Goal: Task Accomplishment & Management: Manage account settings

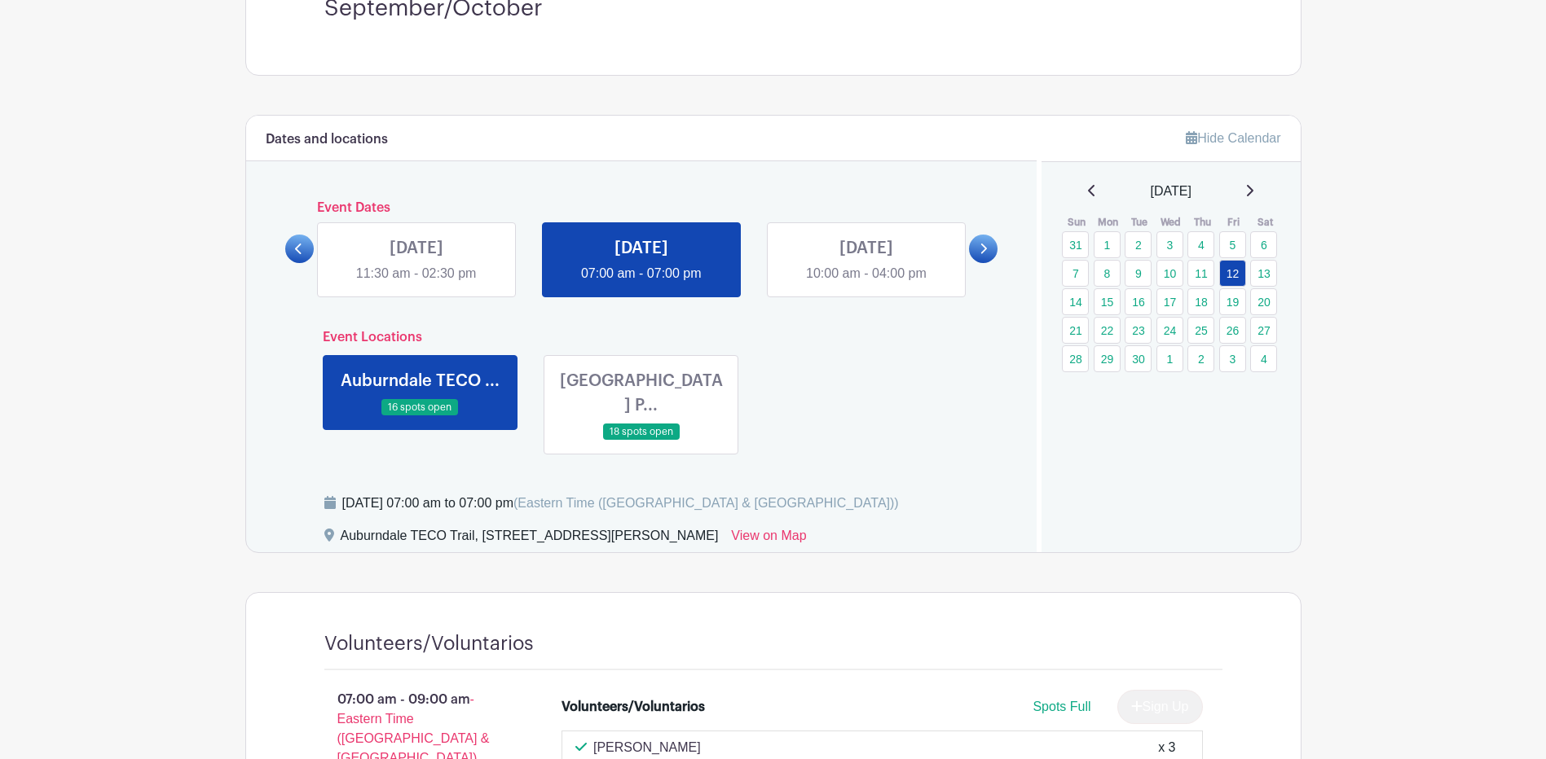
scroll to position [489, 0]
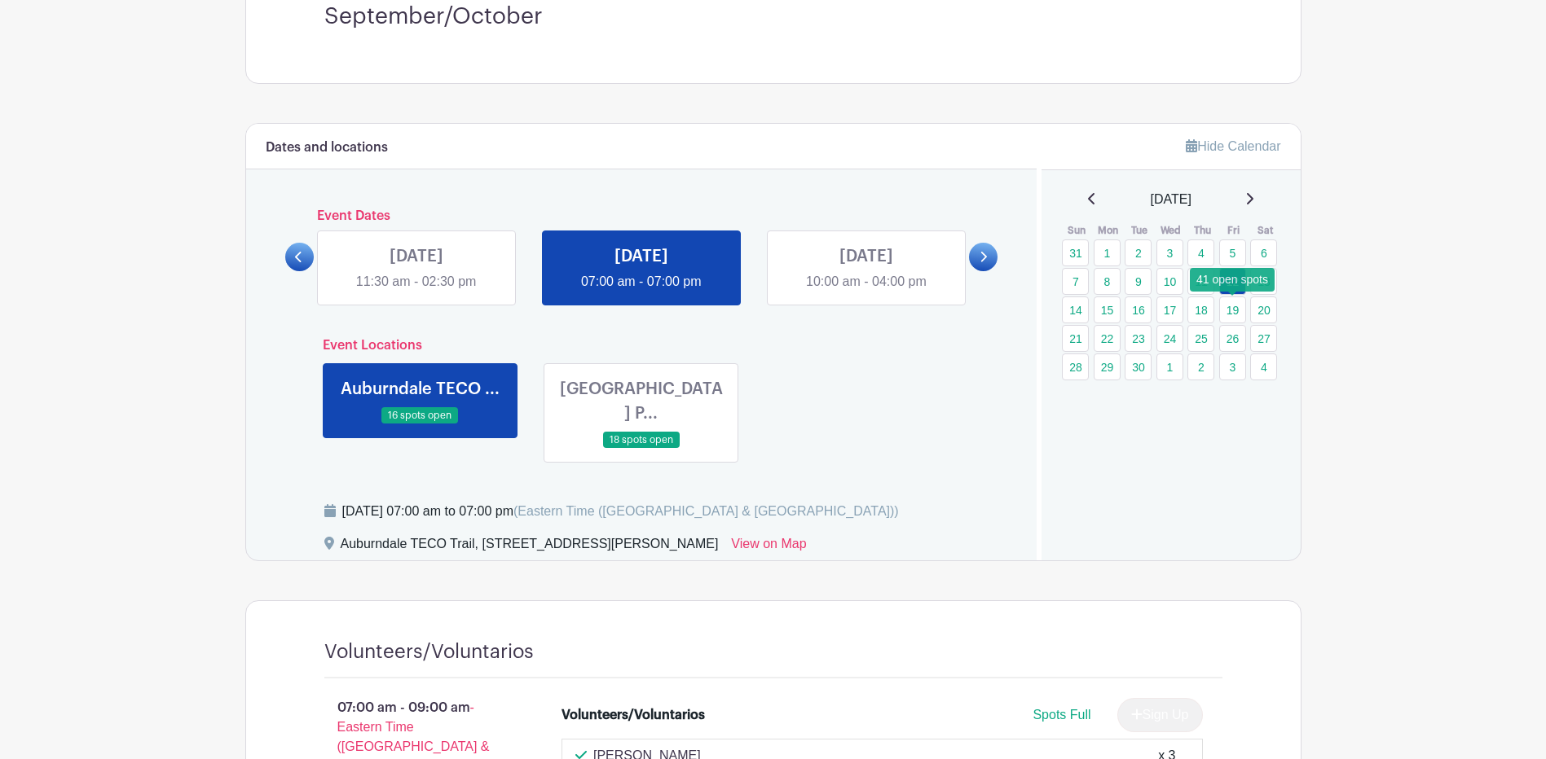
click at [1235, 307] on link "19" at bounding box center [1232, 310] width 27 height 27
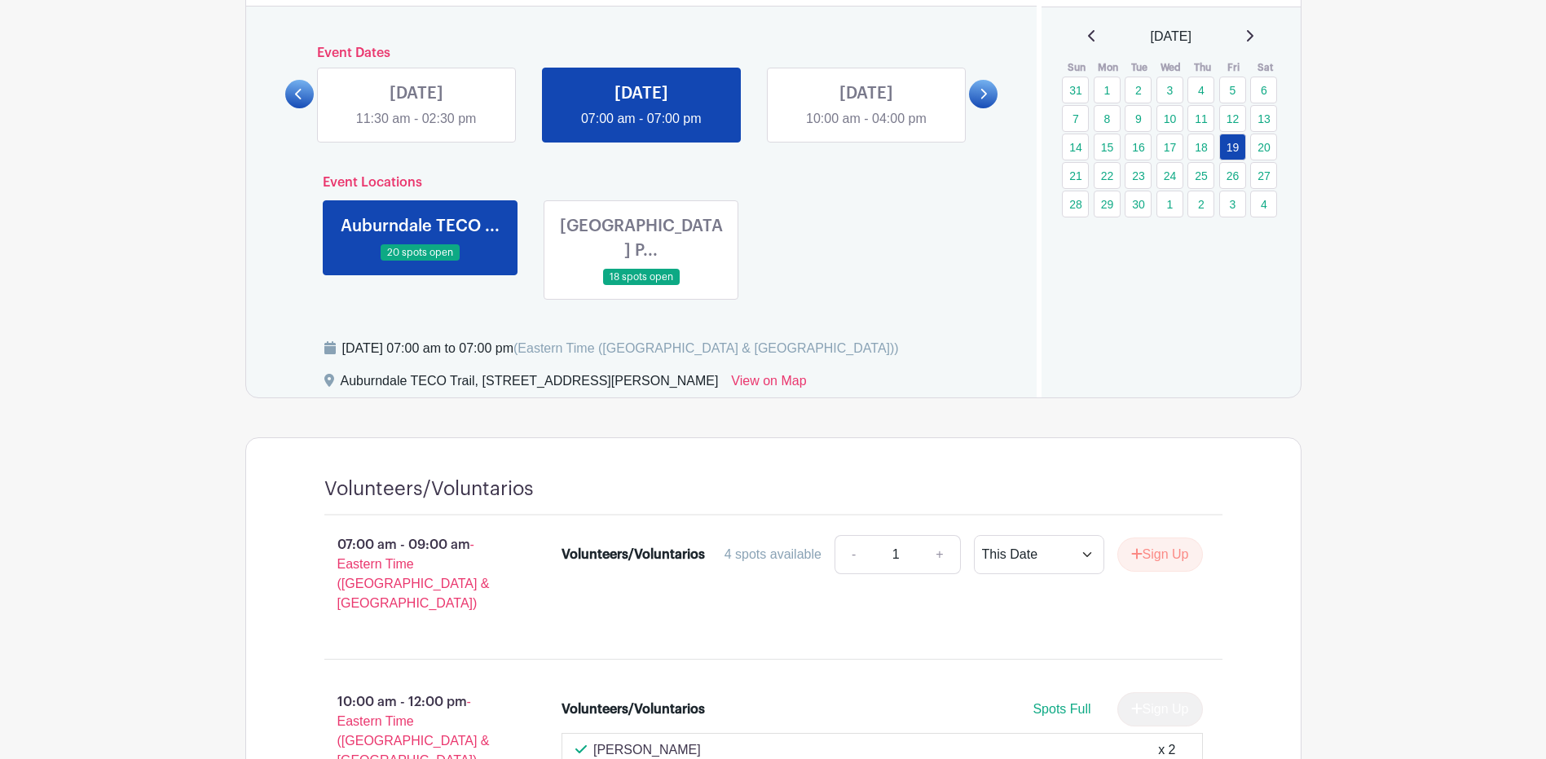
scroll to position [570, 0]
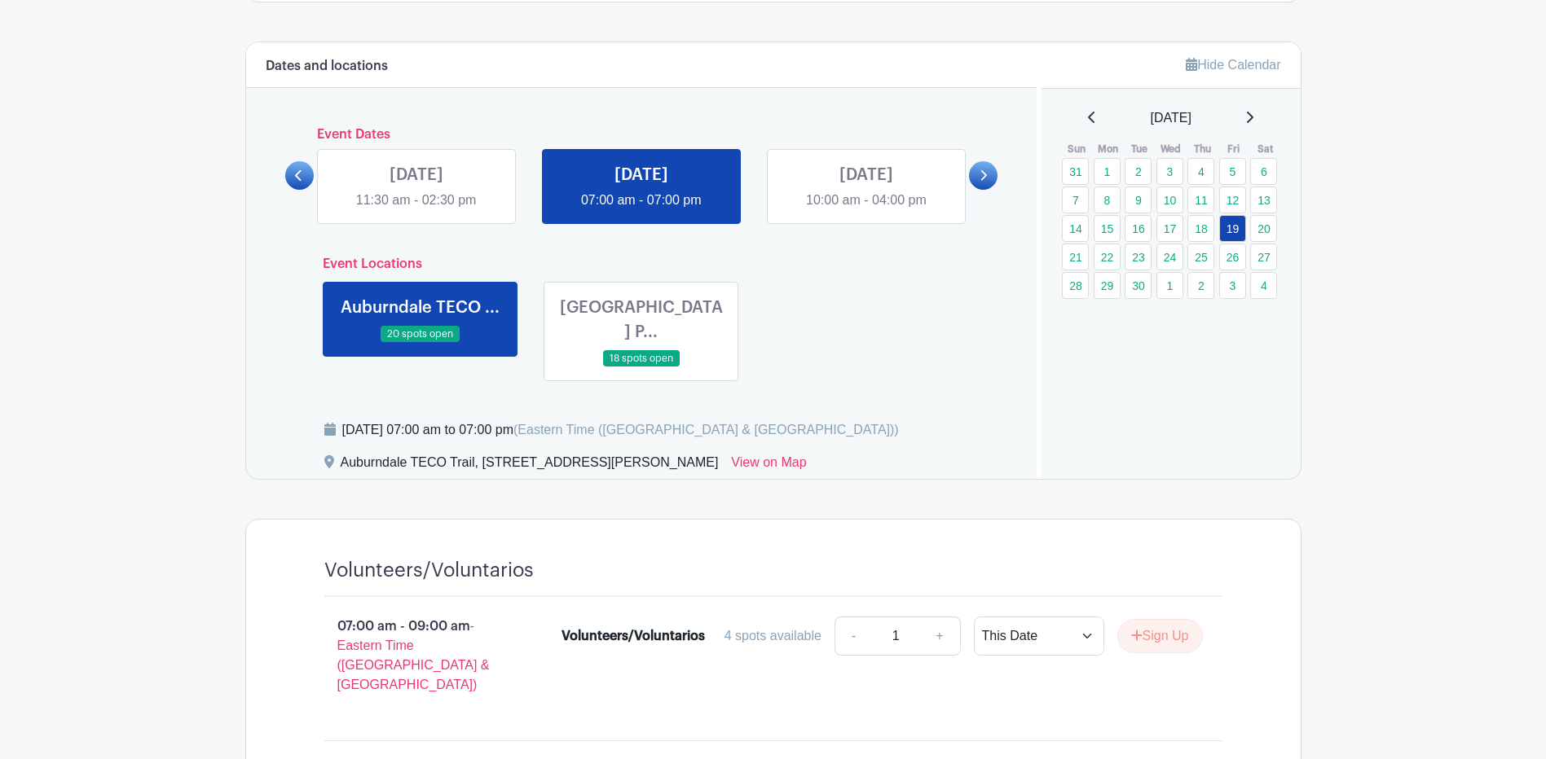
click at [641, 368] on link at bounding box center [641, 368] width 0 height 0
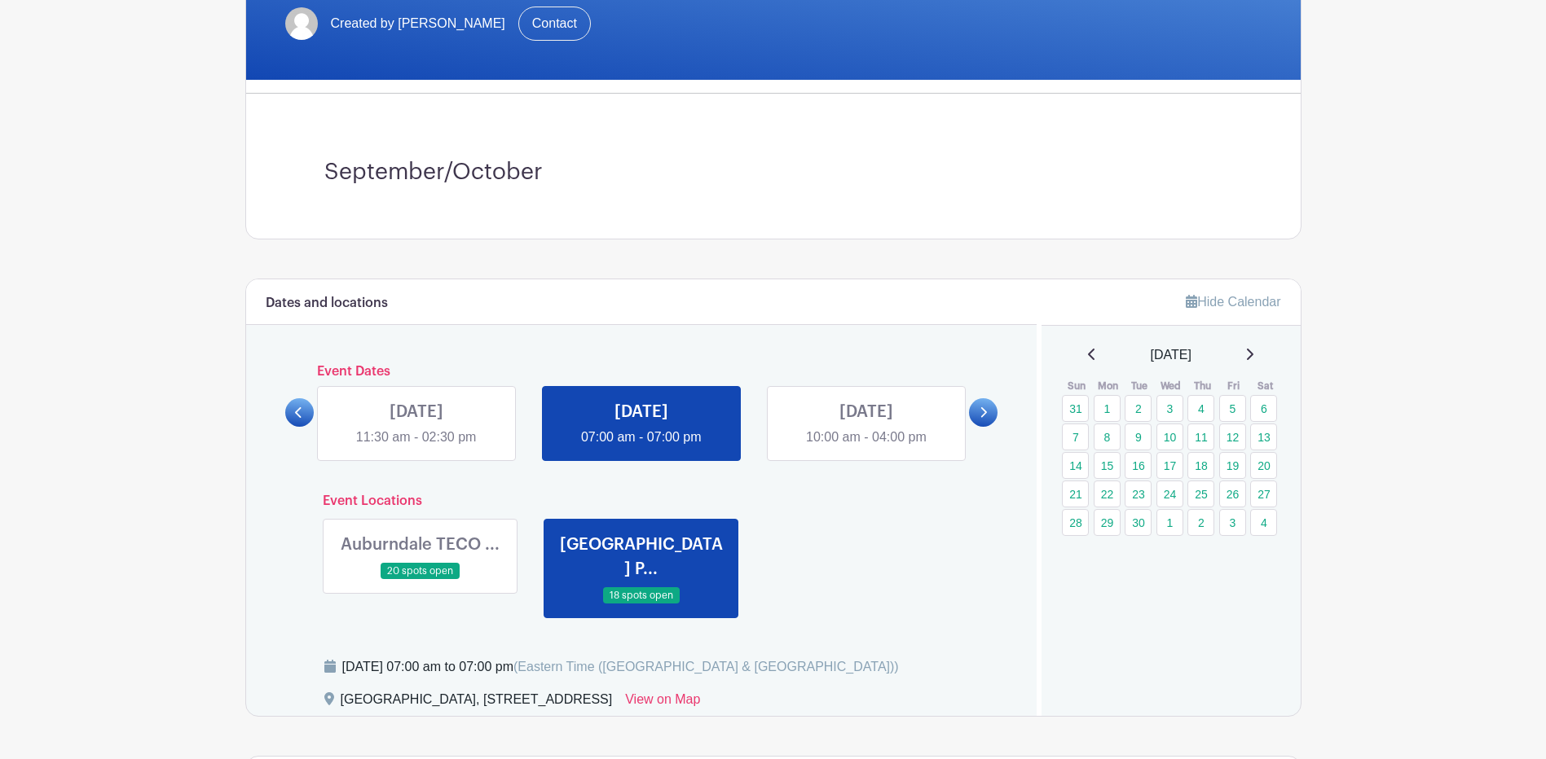
scroll to position [244, 0]
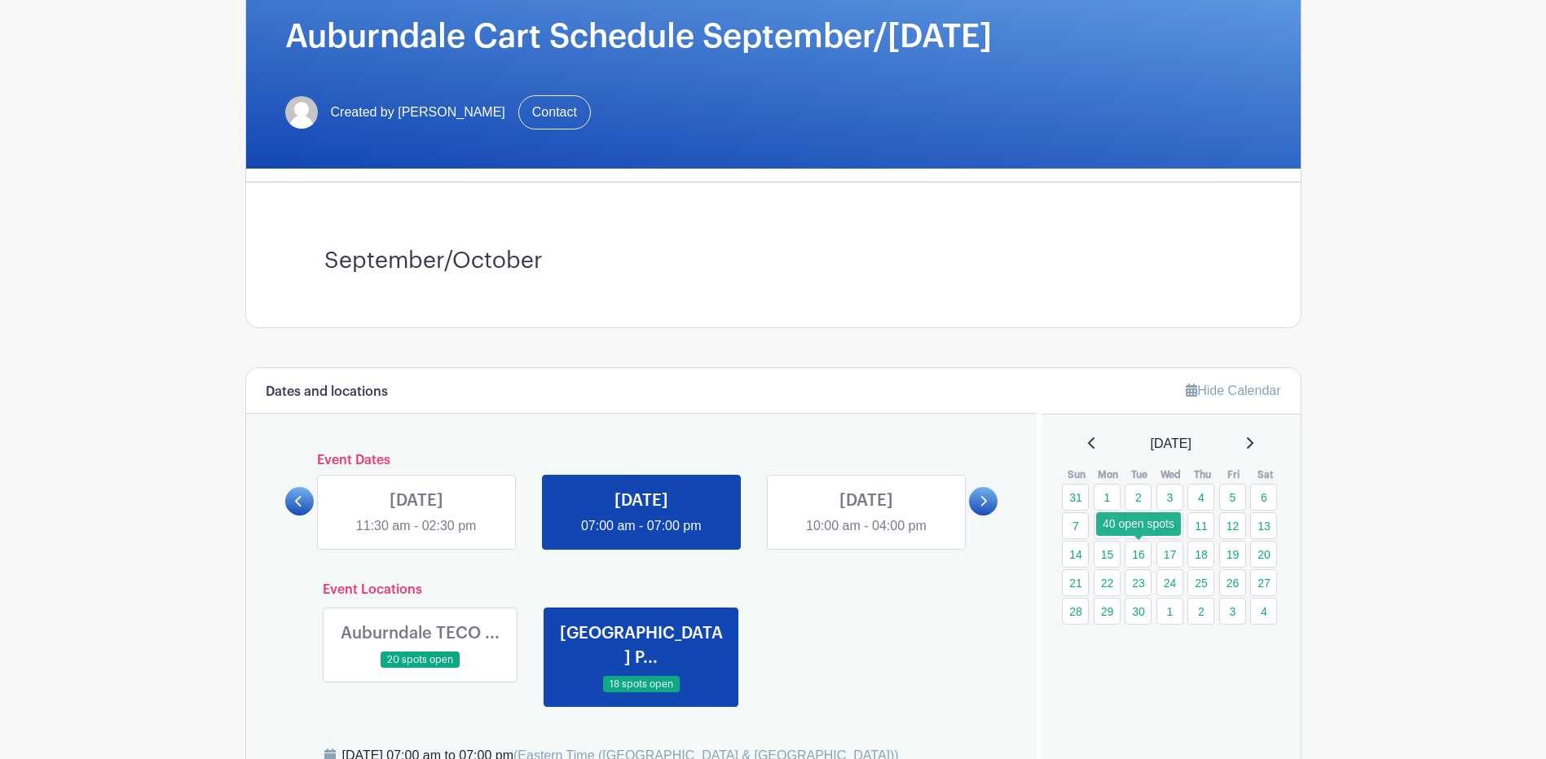
click at [1142, 555] on link "16" at bounding box center [1138, 554] width 27 height 27
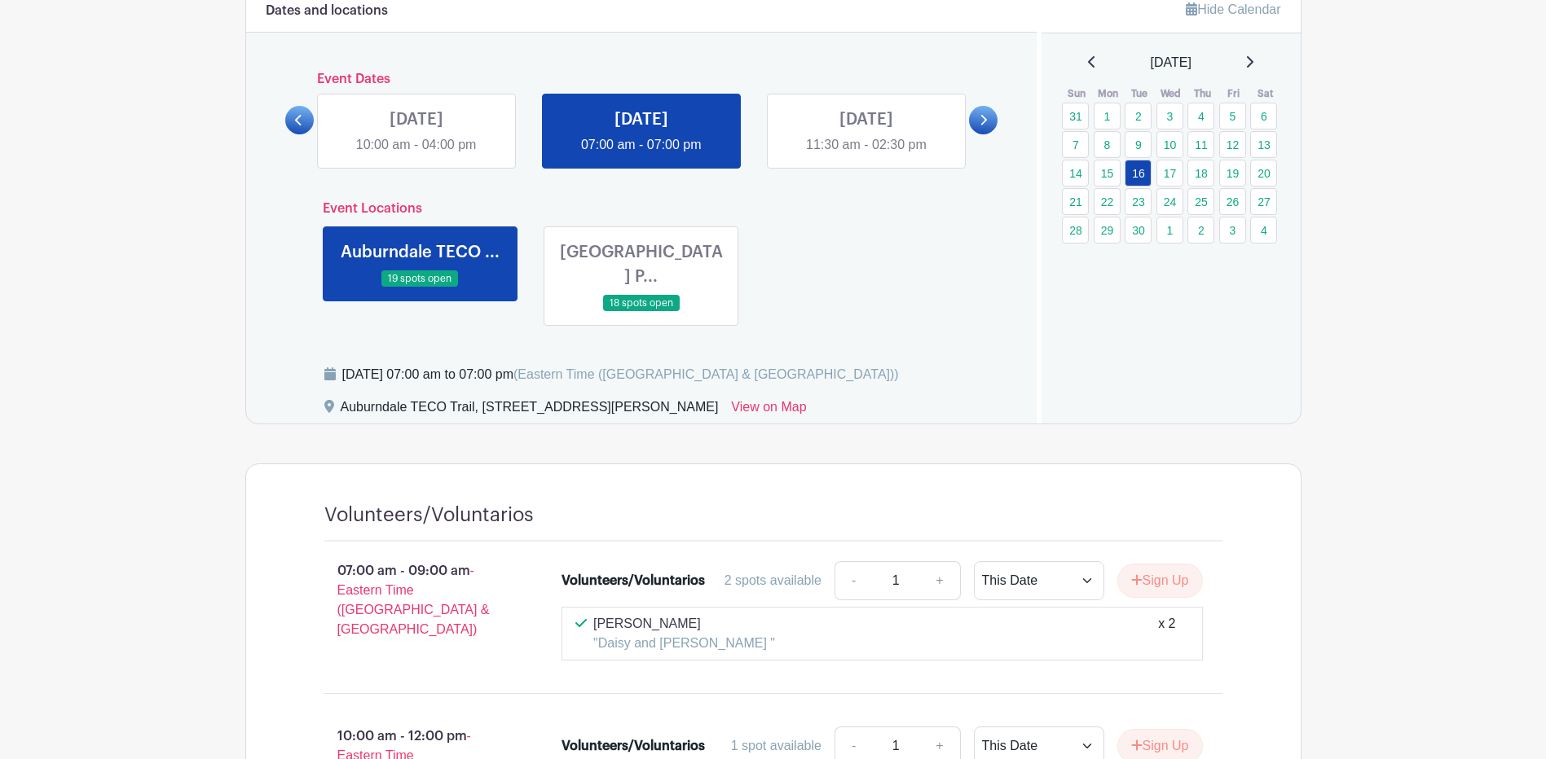
scroll to position [489, 0]
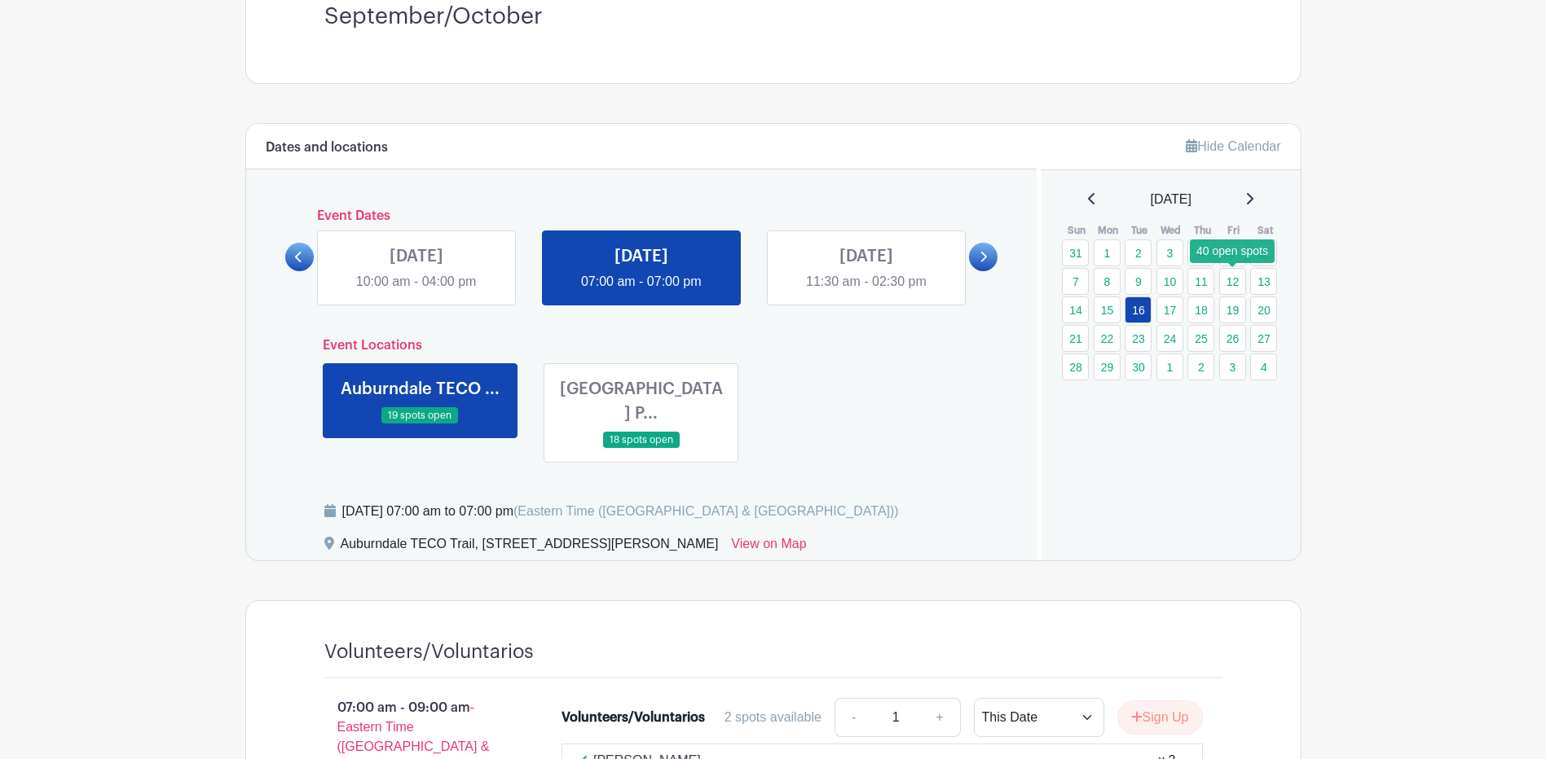
click at [1234, 282] on link "12" at bounding box center [1232, 281] width 27 height 27
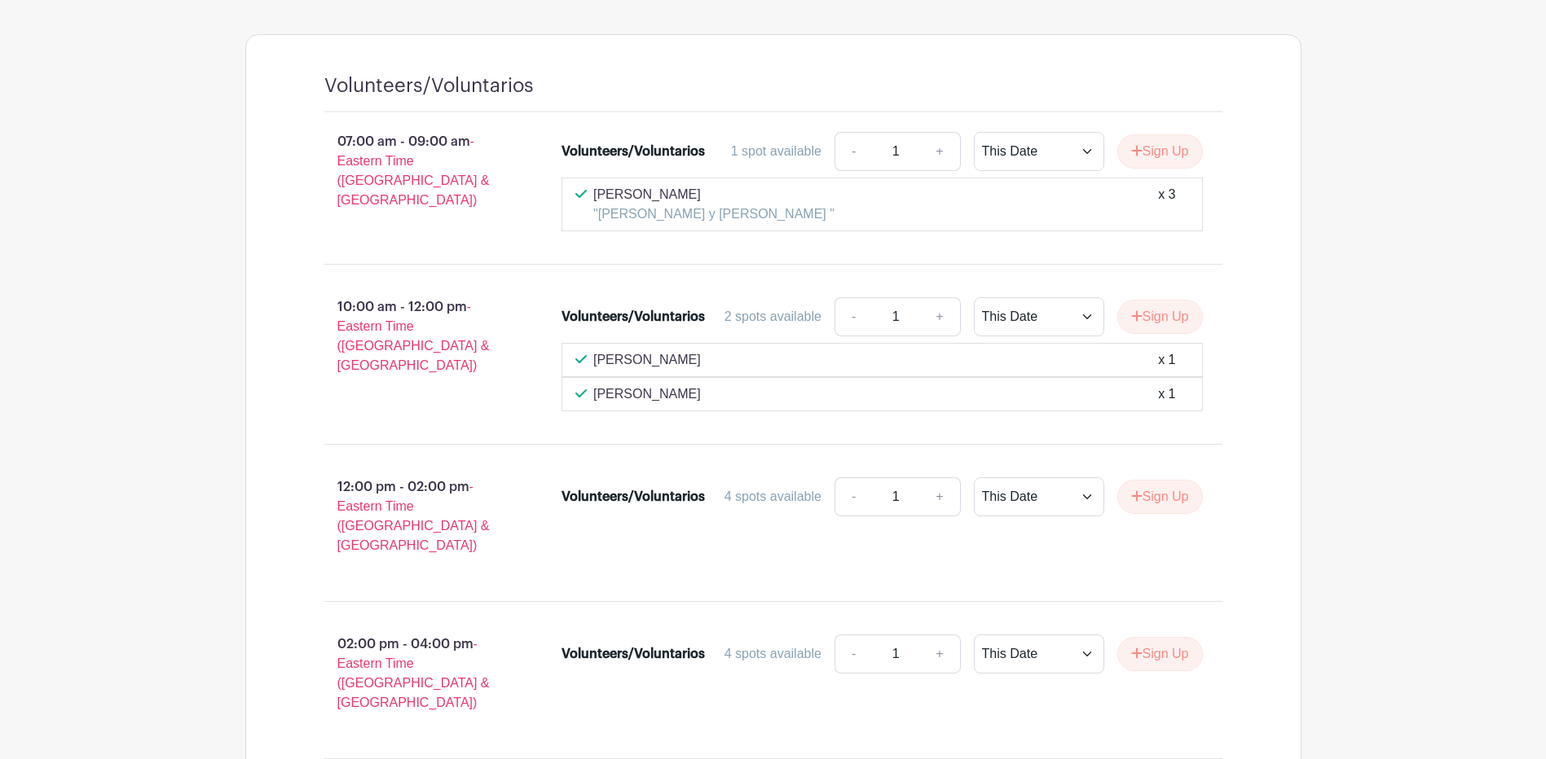
scroll to position [1059, 0]
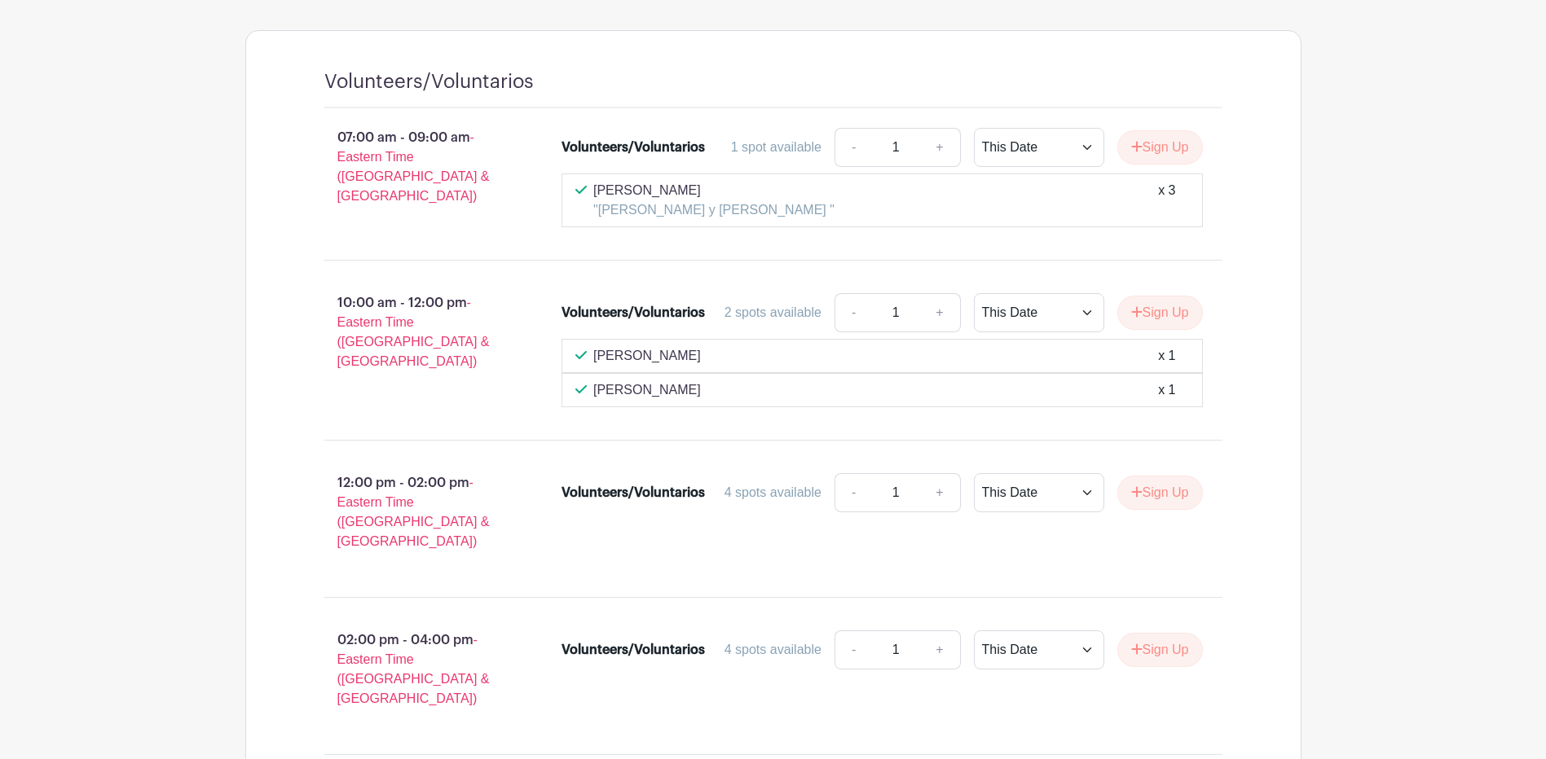
click at [1105, 346] on div "William Hester x 1" at bounding box center [882, 356] width 614 height 20
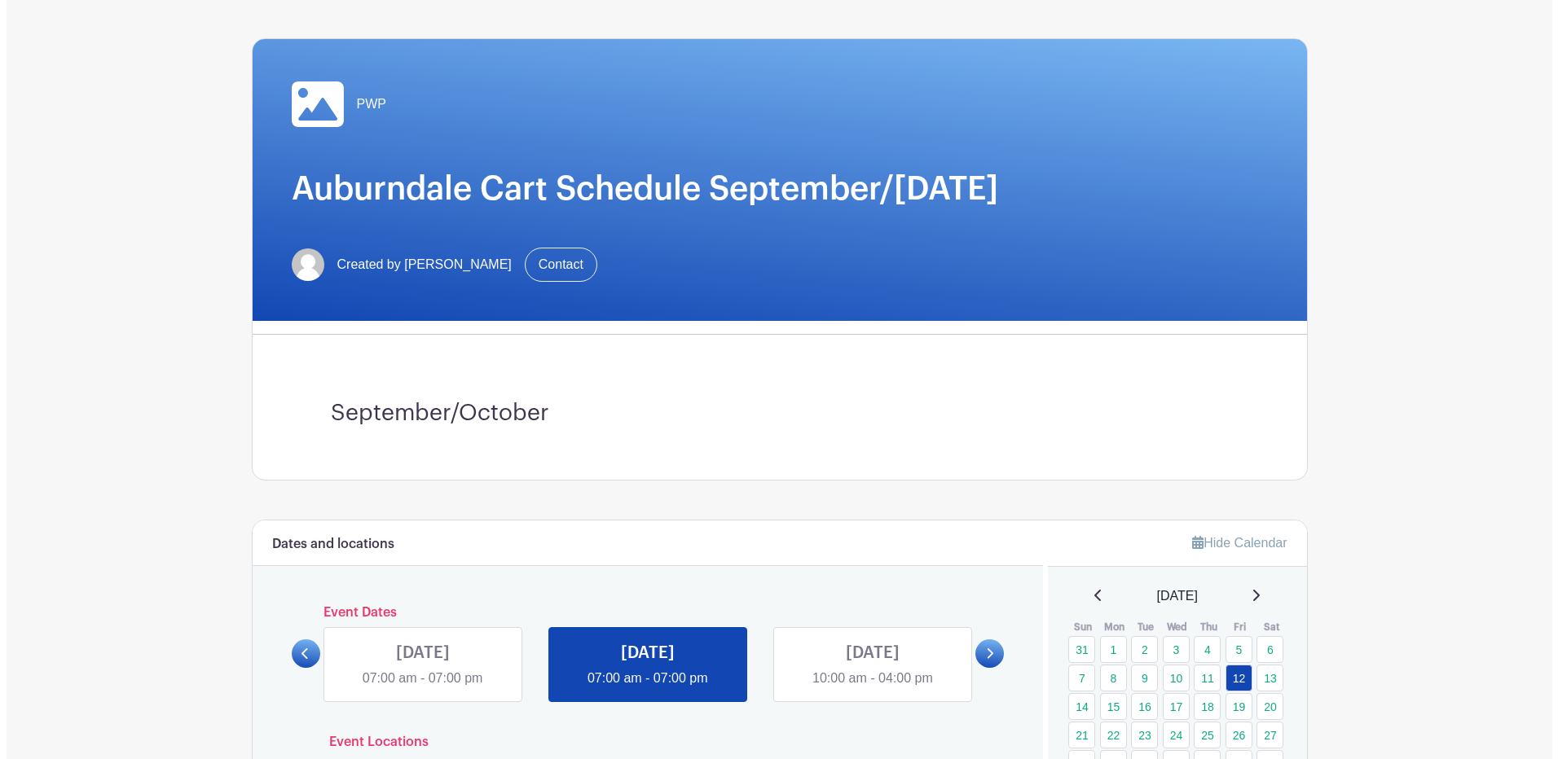
scroll to position [0, 0]
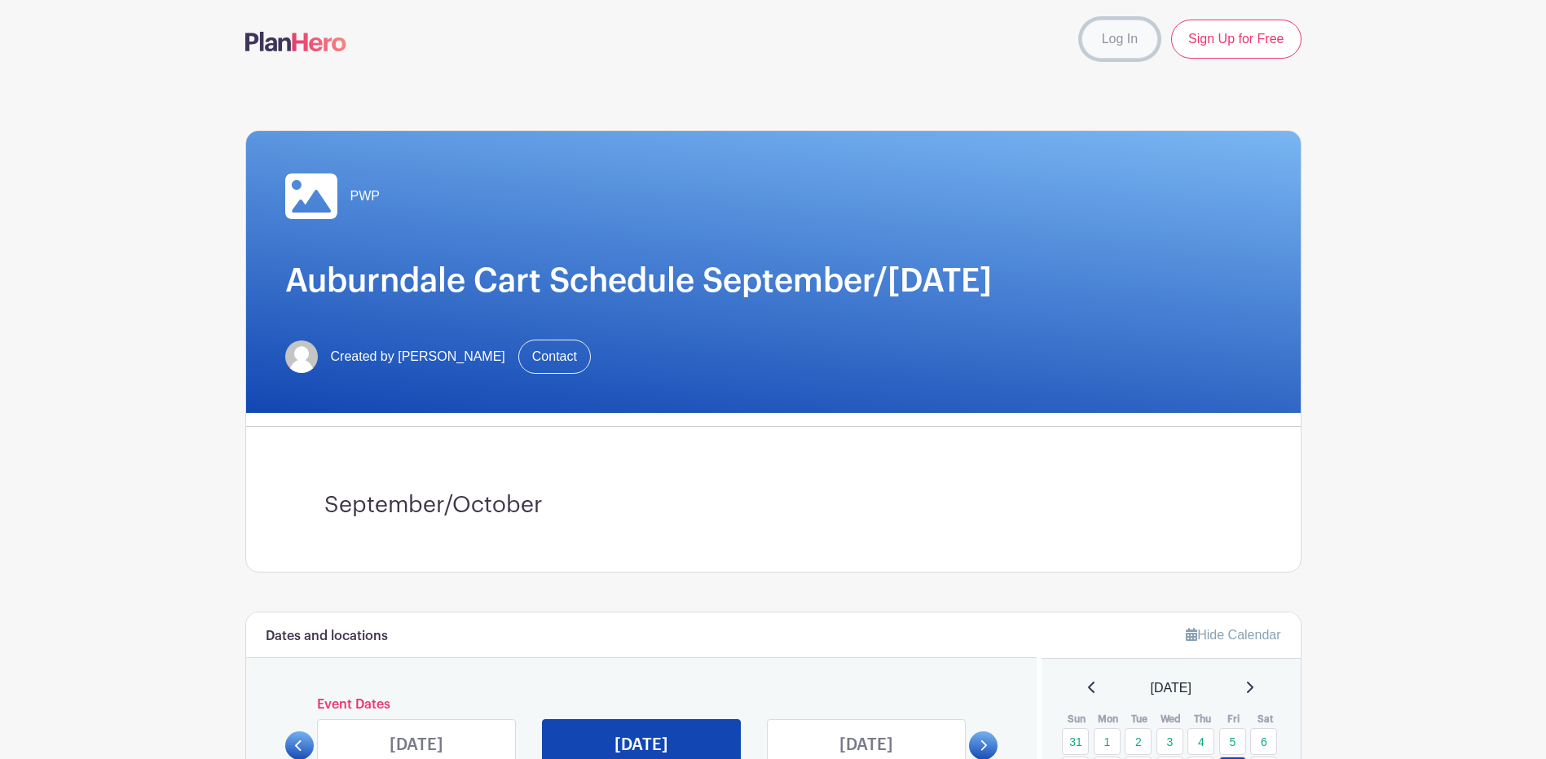
click at [1122, 38] on link "Log In" at bounding box center [1119, 39] width 77 height 39
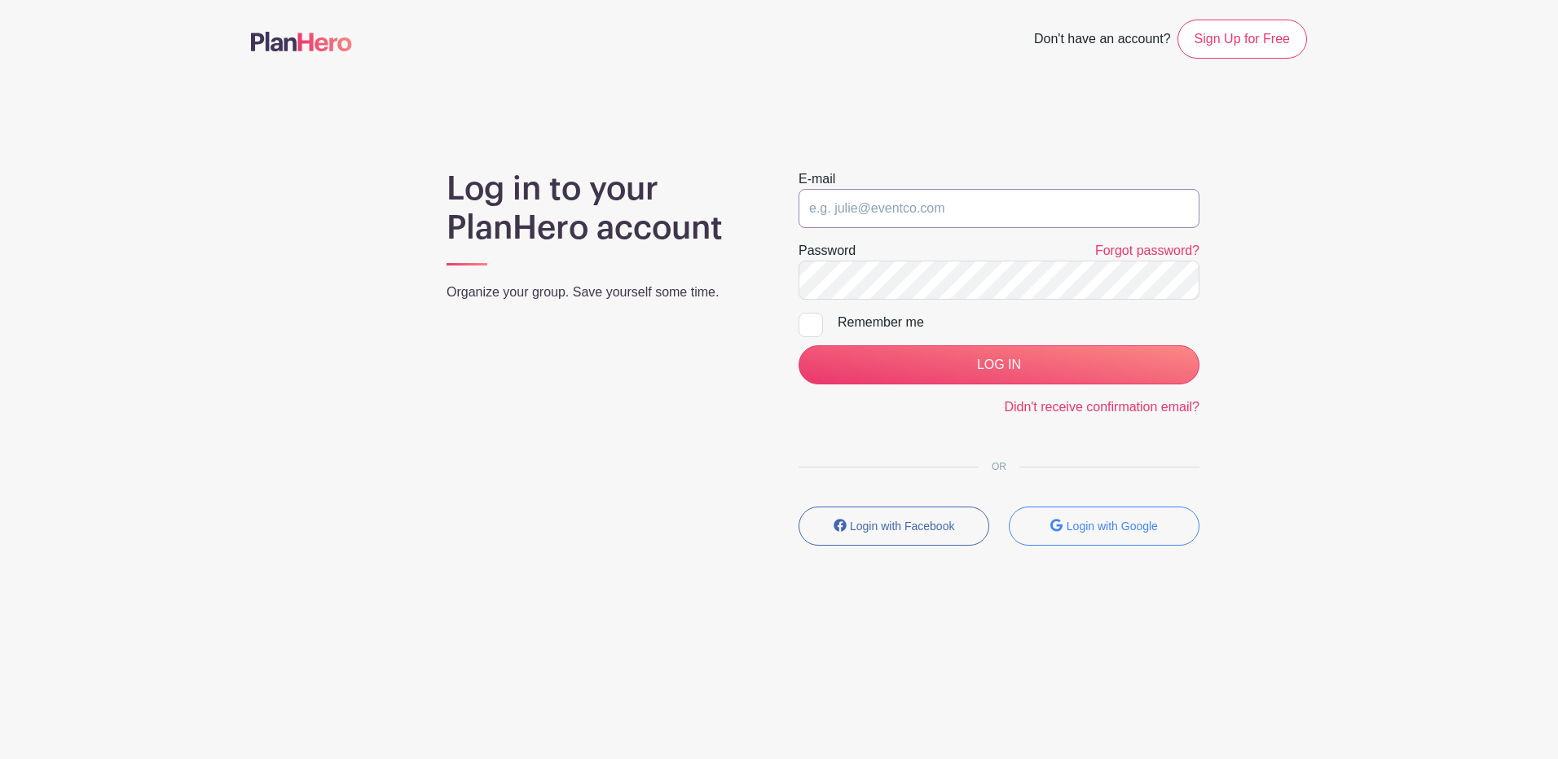
click at [876, 206] on input "email" at bounding box center [999, 208] width 401 height 39
type input "[EMAIL_ADDRESS][DOMAIN_NAME]"
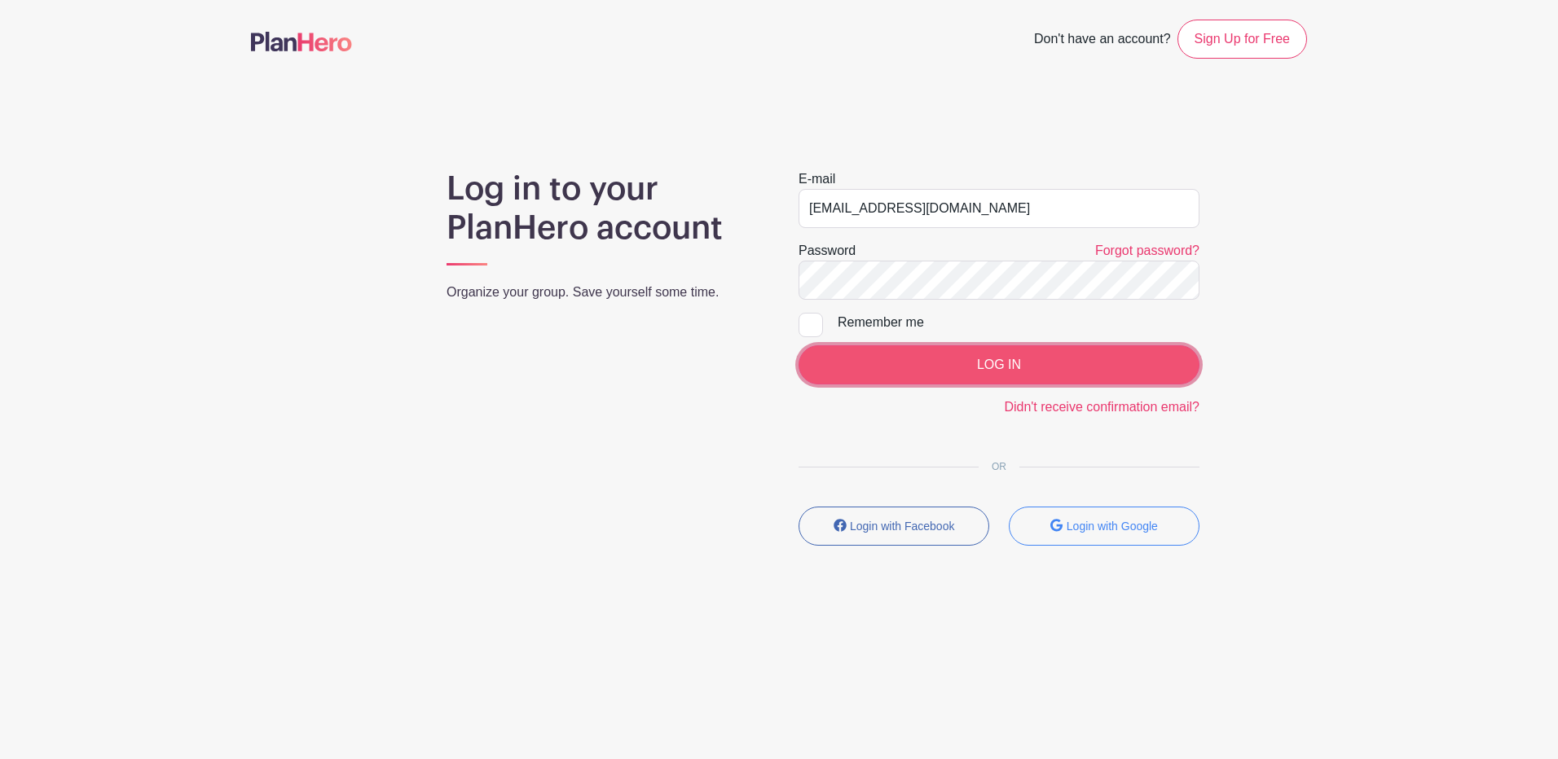
click at [982, 369] on input "LOG IN" at bounding box center [999, 365] width 401 height 39
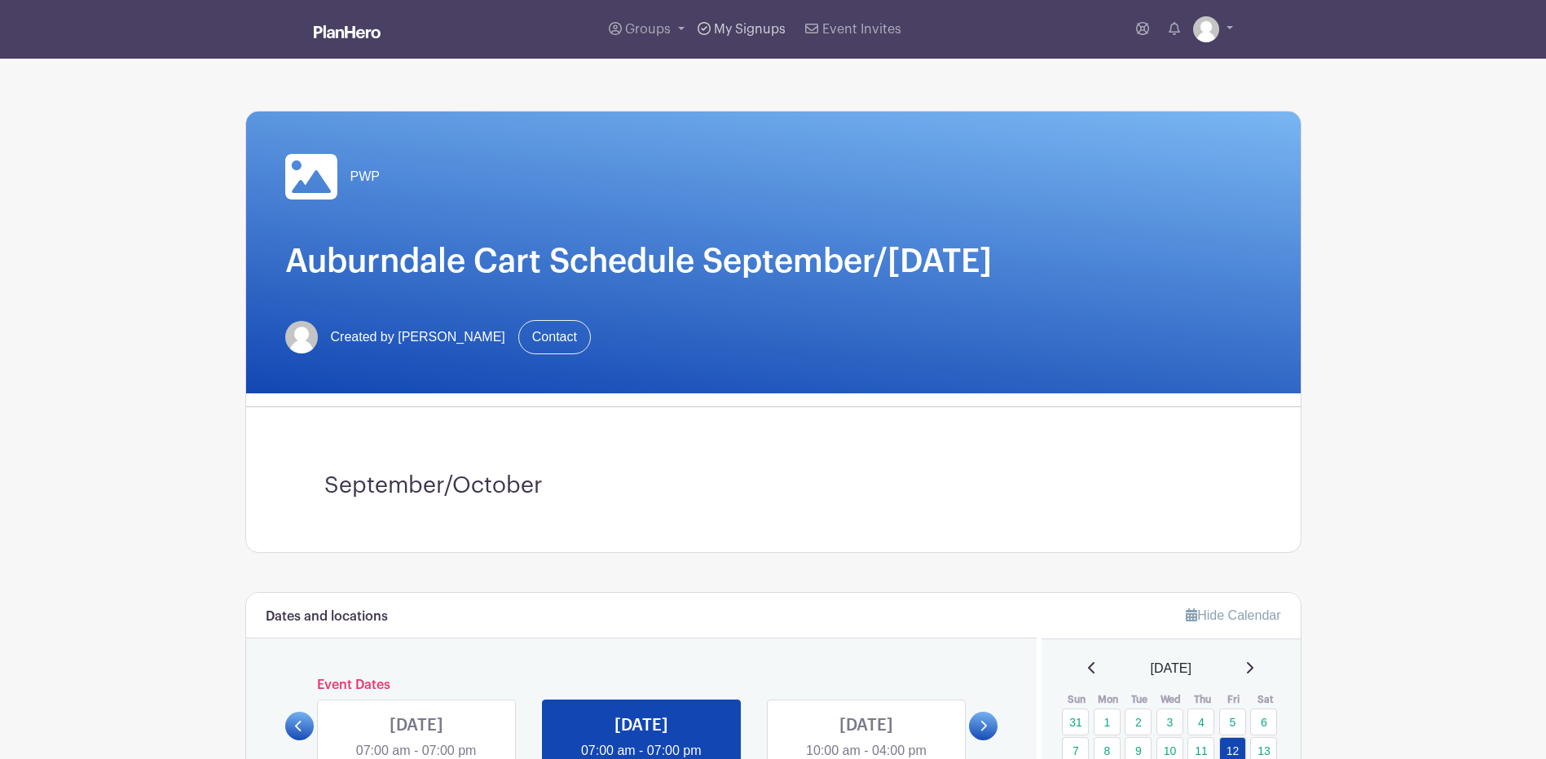
click at [750, 29] on span "My Signups" at bounding box center [750, 29] width 72 height 13
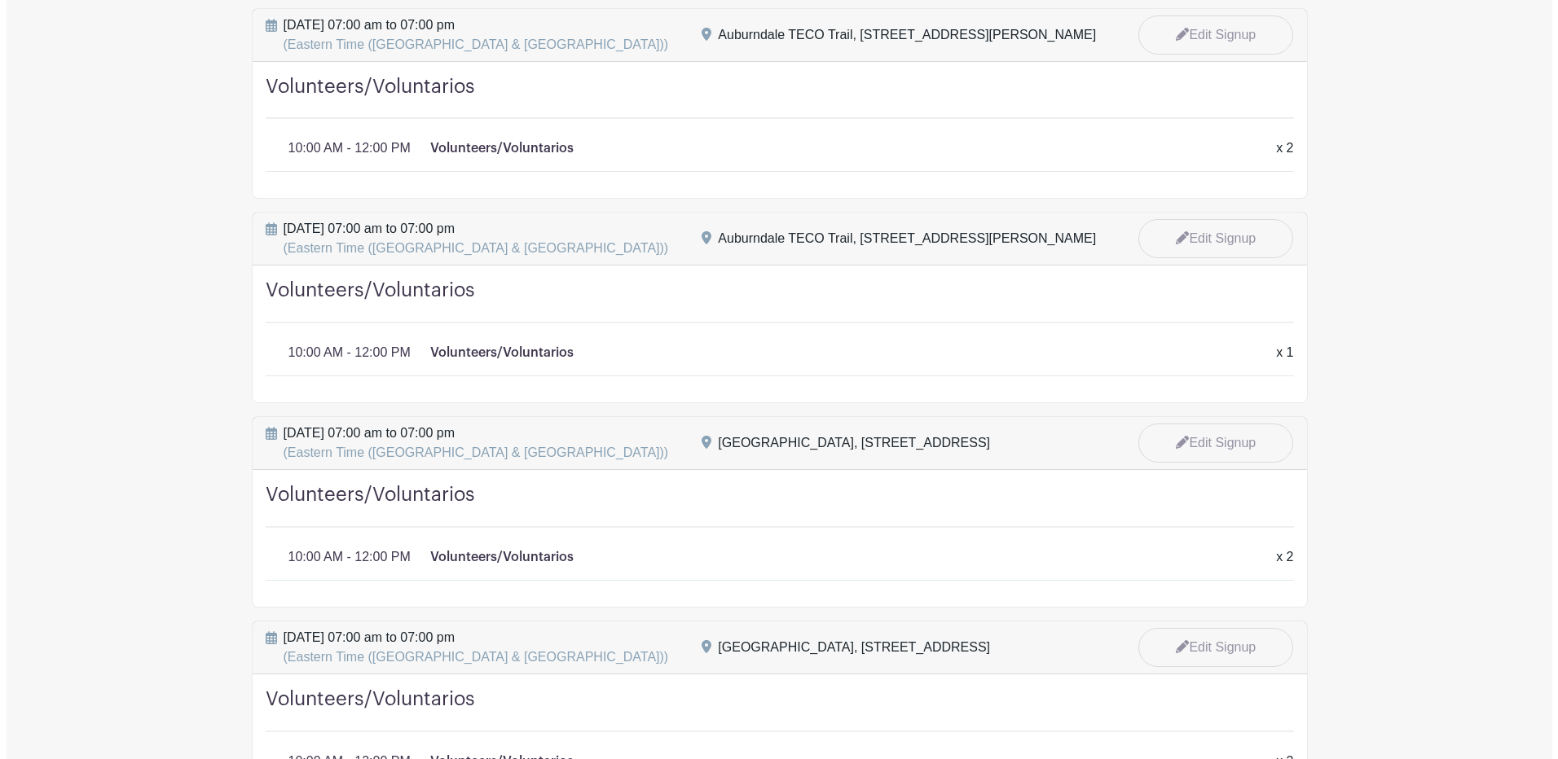
scroll to position [1793, 0]
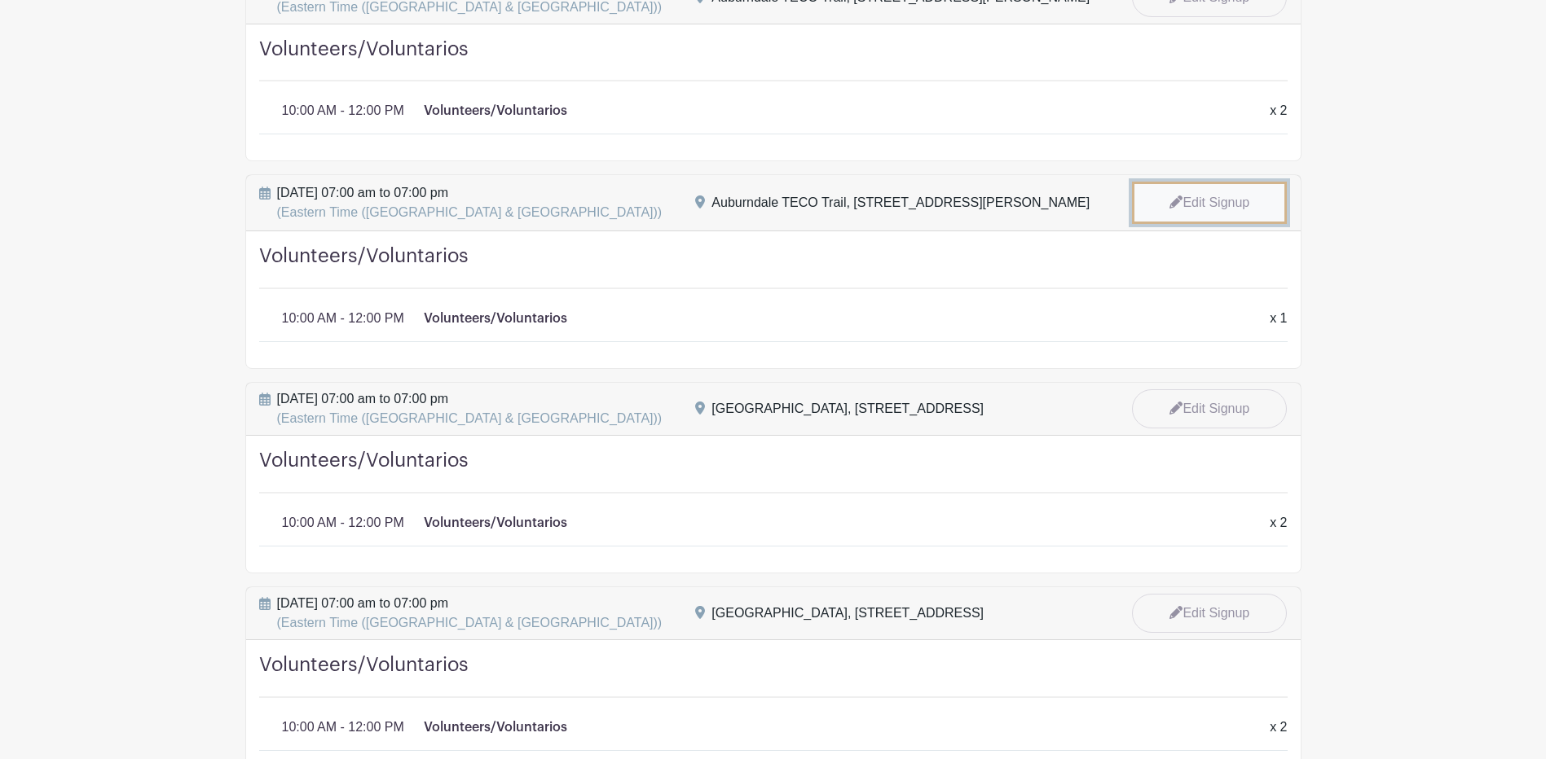
click at [1199, 196] on link "Edit Signup" at bounding box center [1209, 203] width 155 height 42
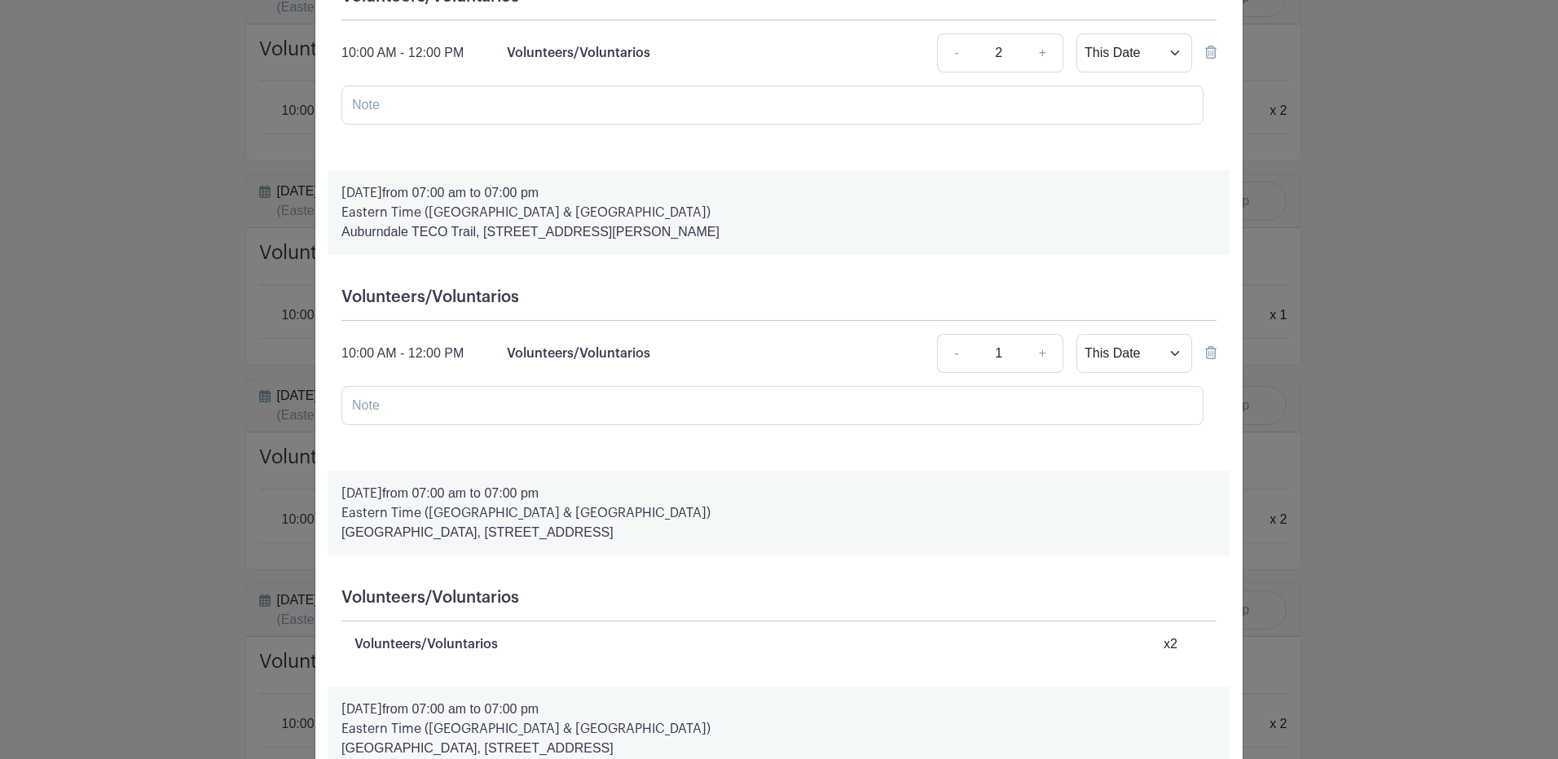
scroll to position [2363, 0]
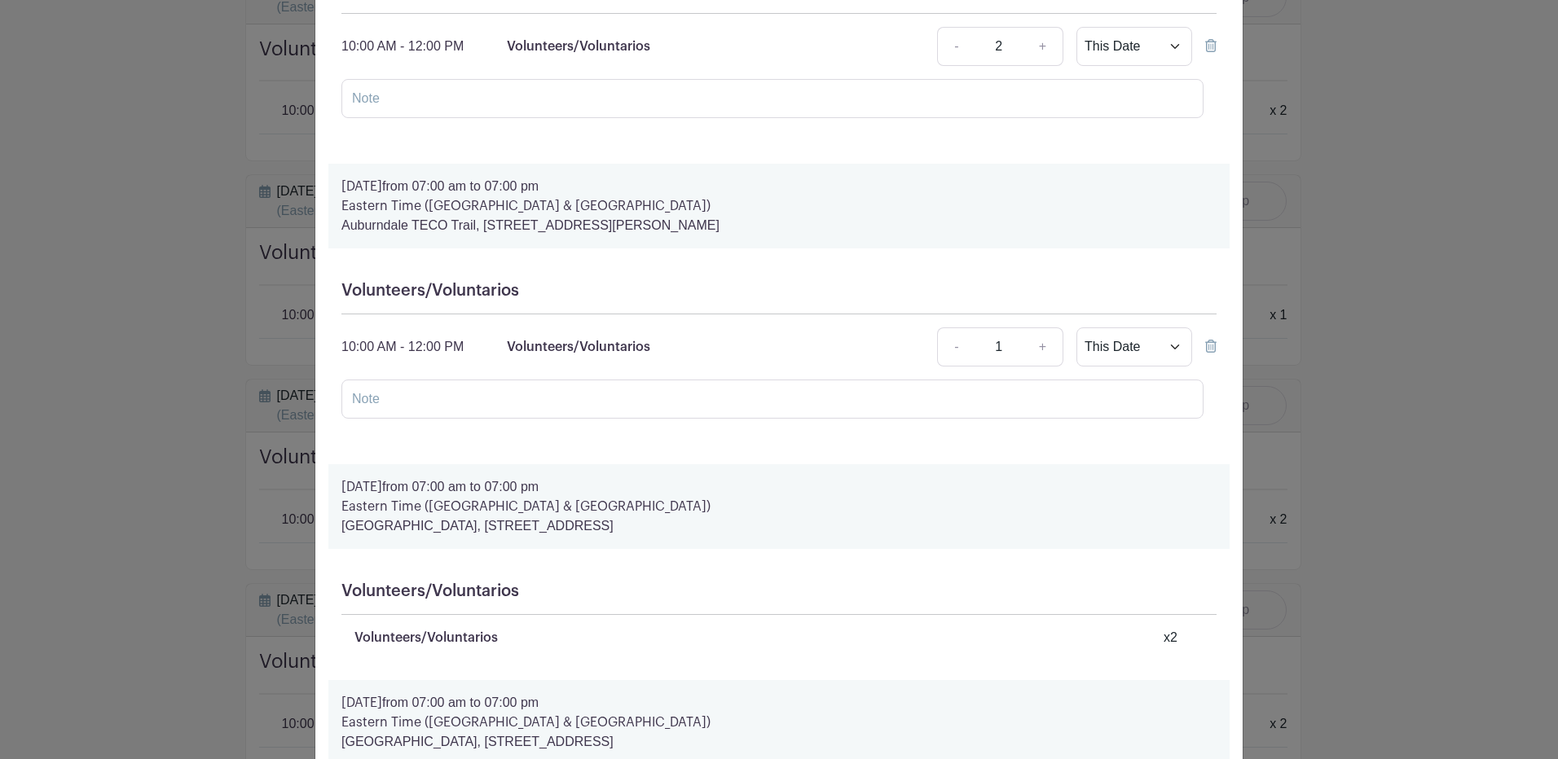
click at [1208, 345] on icon at bounding box center [1210, 346] width 11 height 13
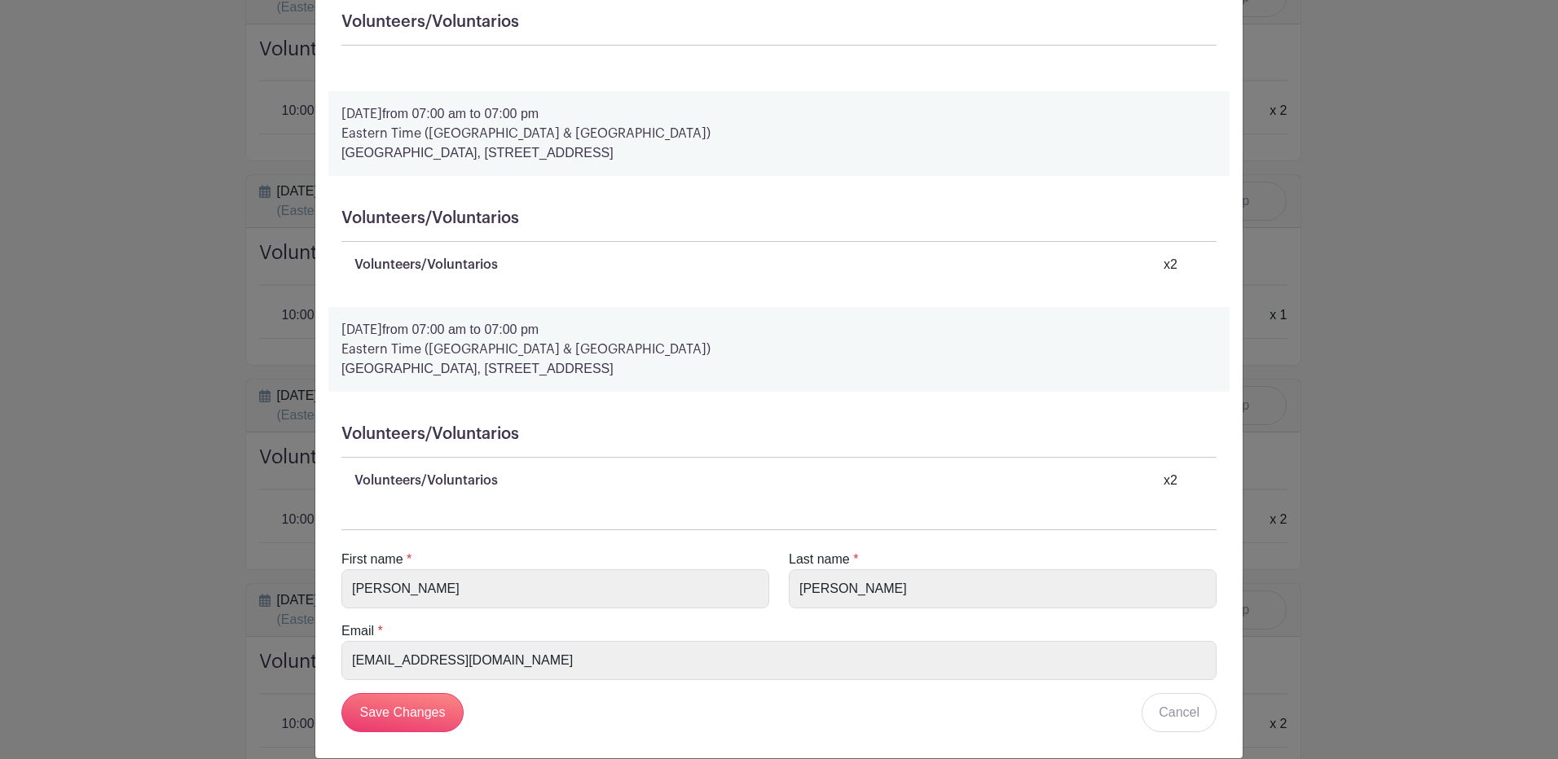
scroll to position [2655, 0]
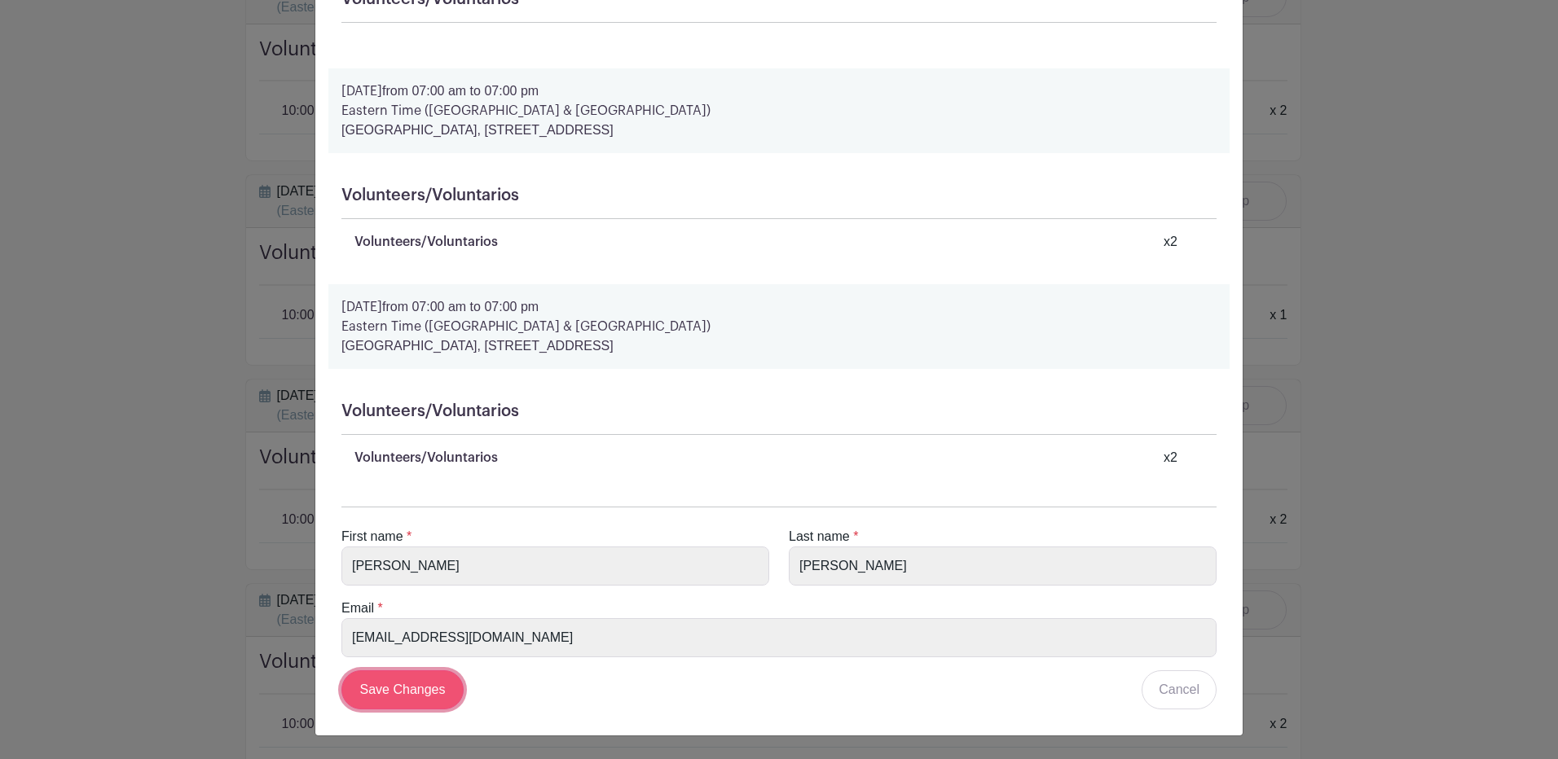
click at [405, 692] on input "Save Changes" at bounding box center [402, 690] width 122 height 39
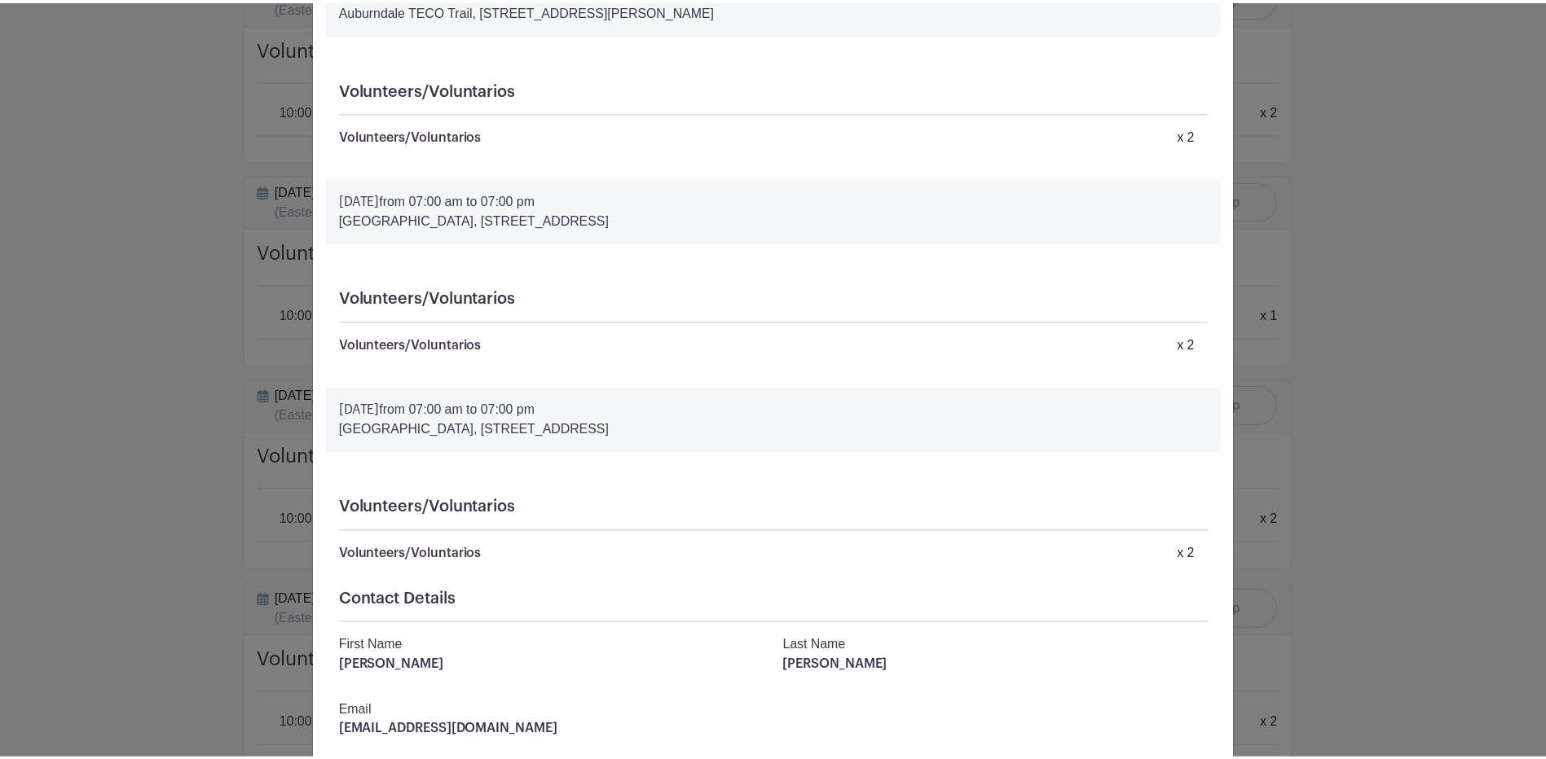
scroll to position [1742, 0]
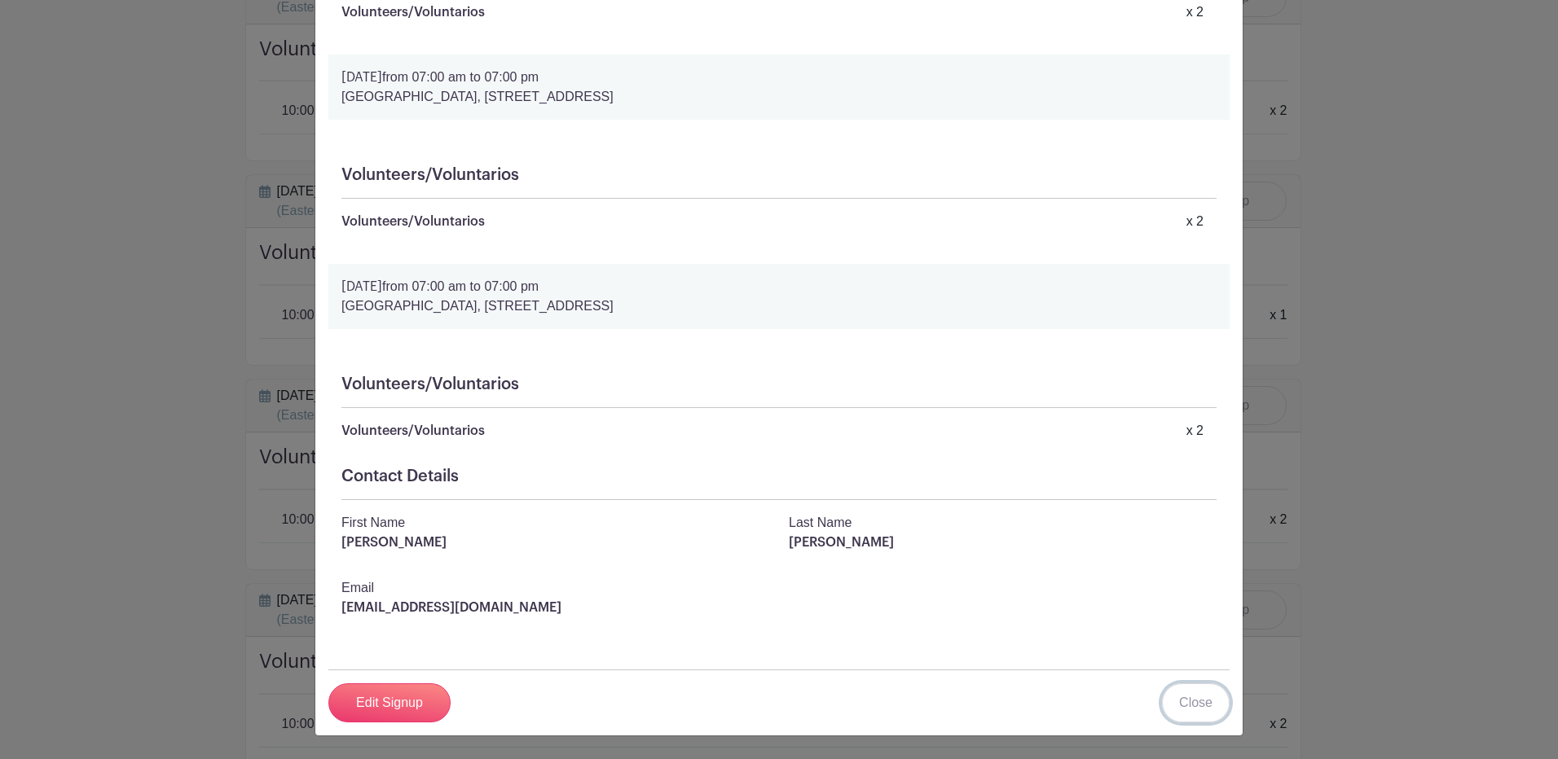
click at [1175, 696] on link "Close" at bounding box center [1196, 703] width 68 height 39
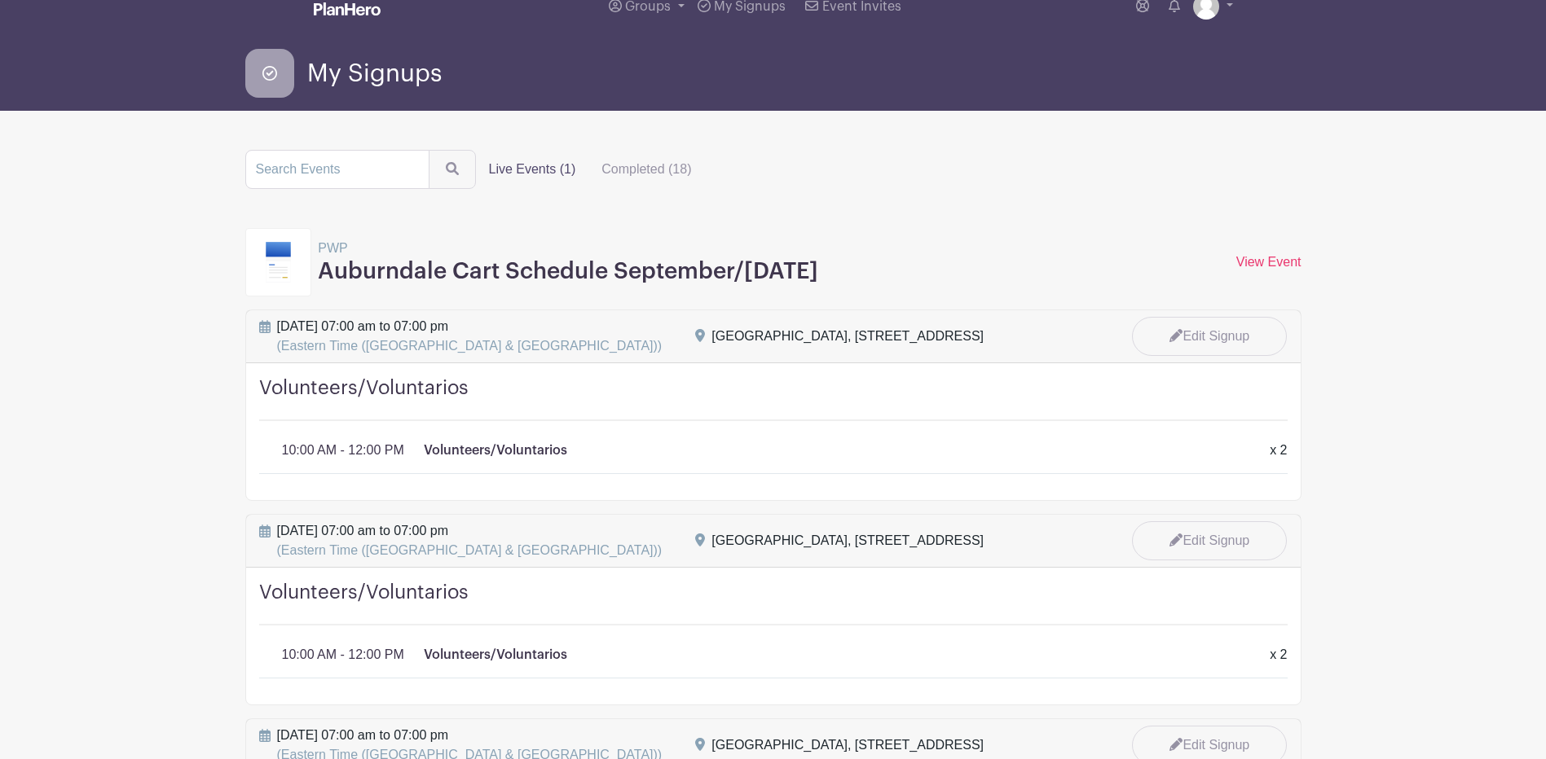
scroll to position [0, 0]
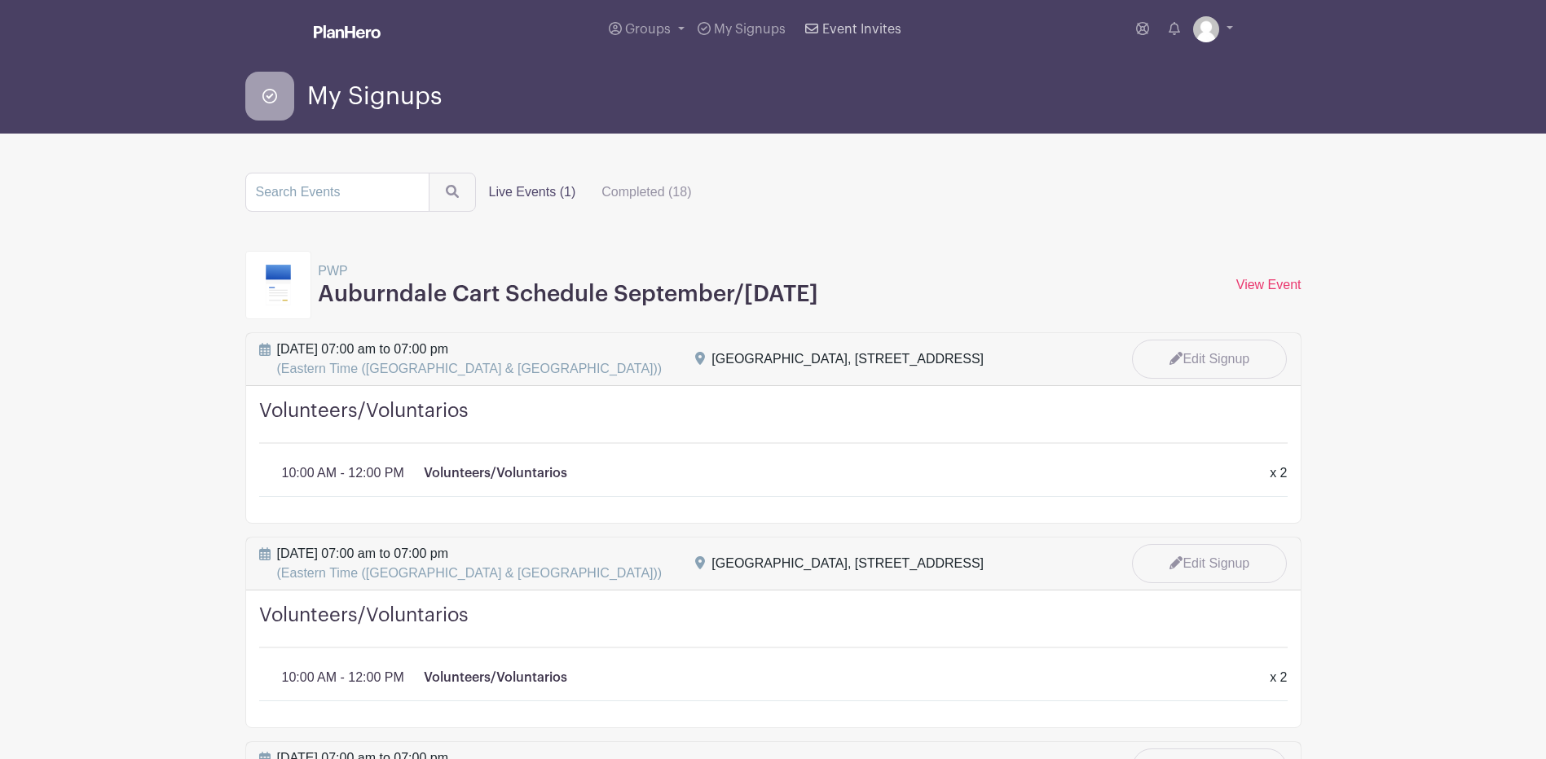
click at [848, 28] on span "Event Invites" at bounding box center [861, 29] width 79 height 13
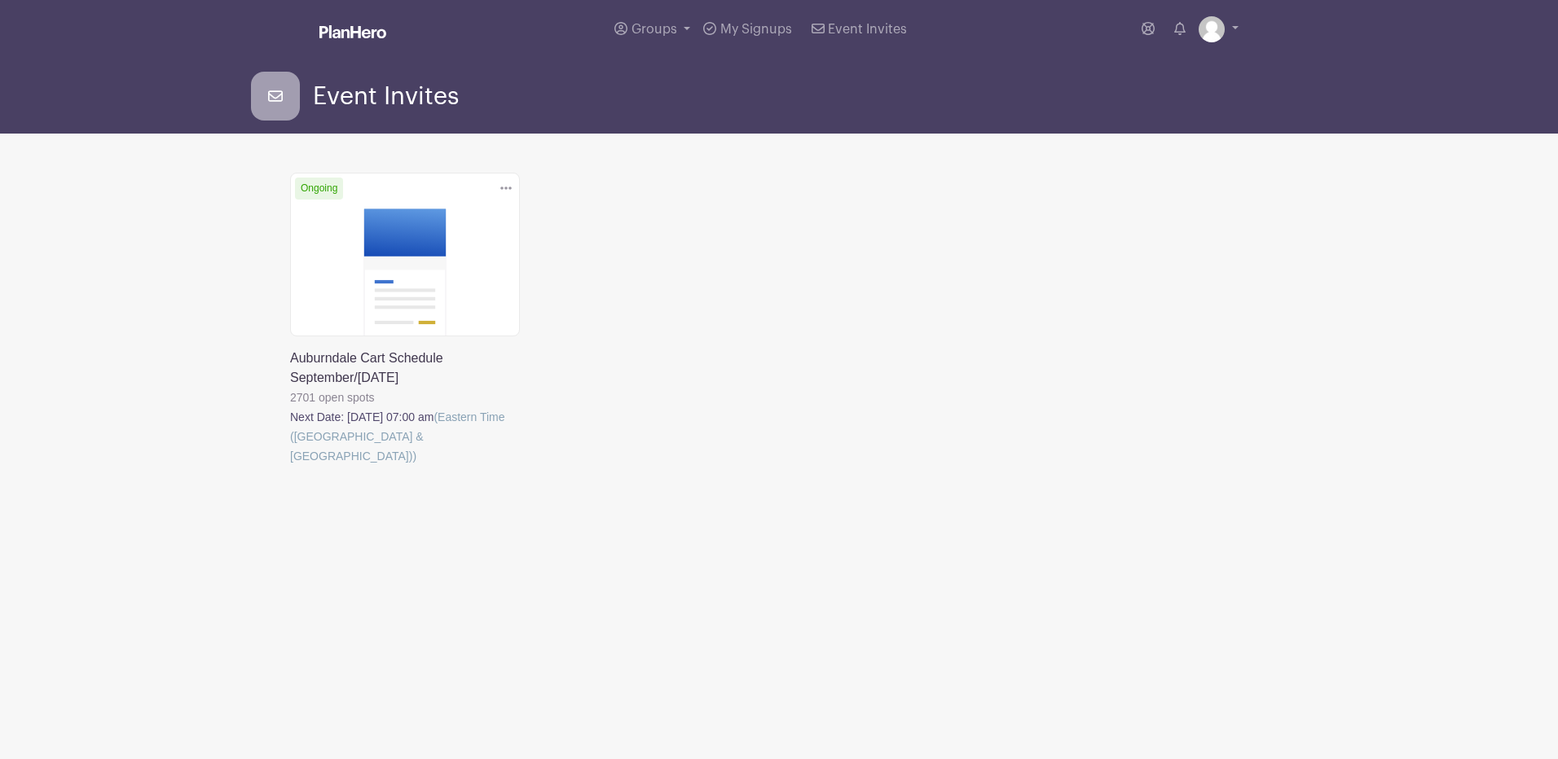
click at [290, 466] on link at bounding box center [290, 466] width 0 height 0
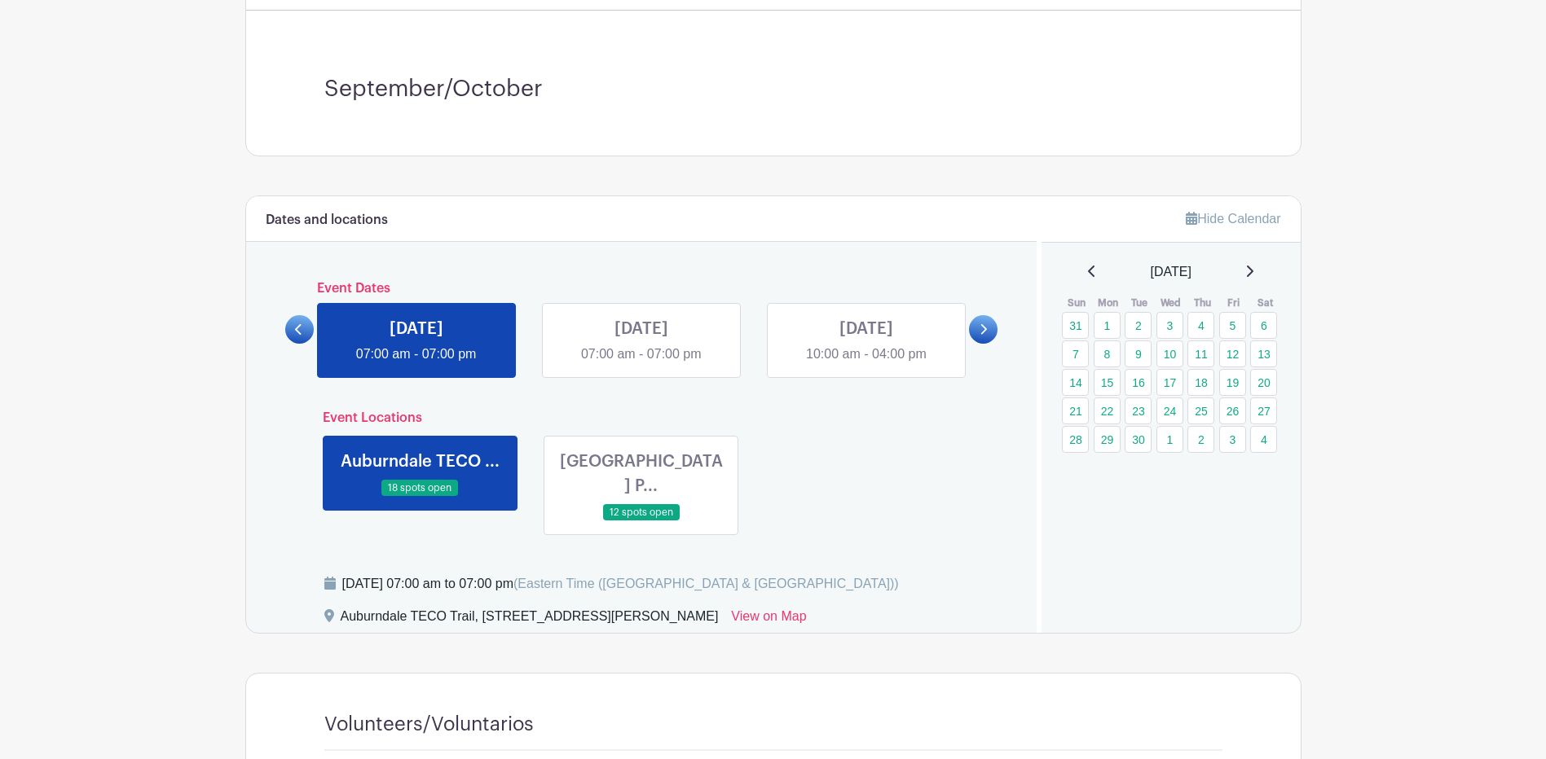
scroll to position [407, 0]
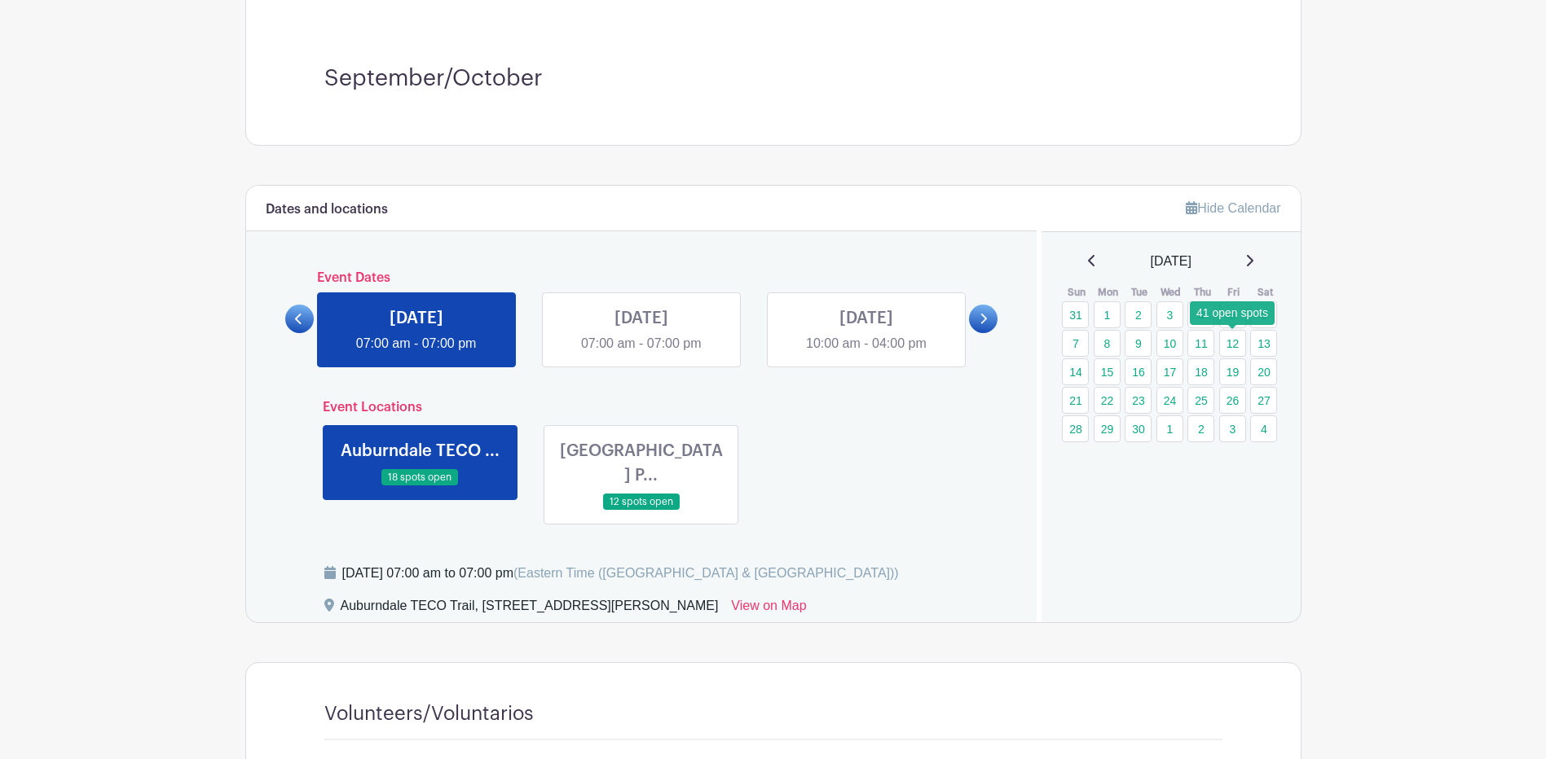
click at [1232, 339] on link "12" at bounding box center [1232, 343] width 27 height 27
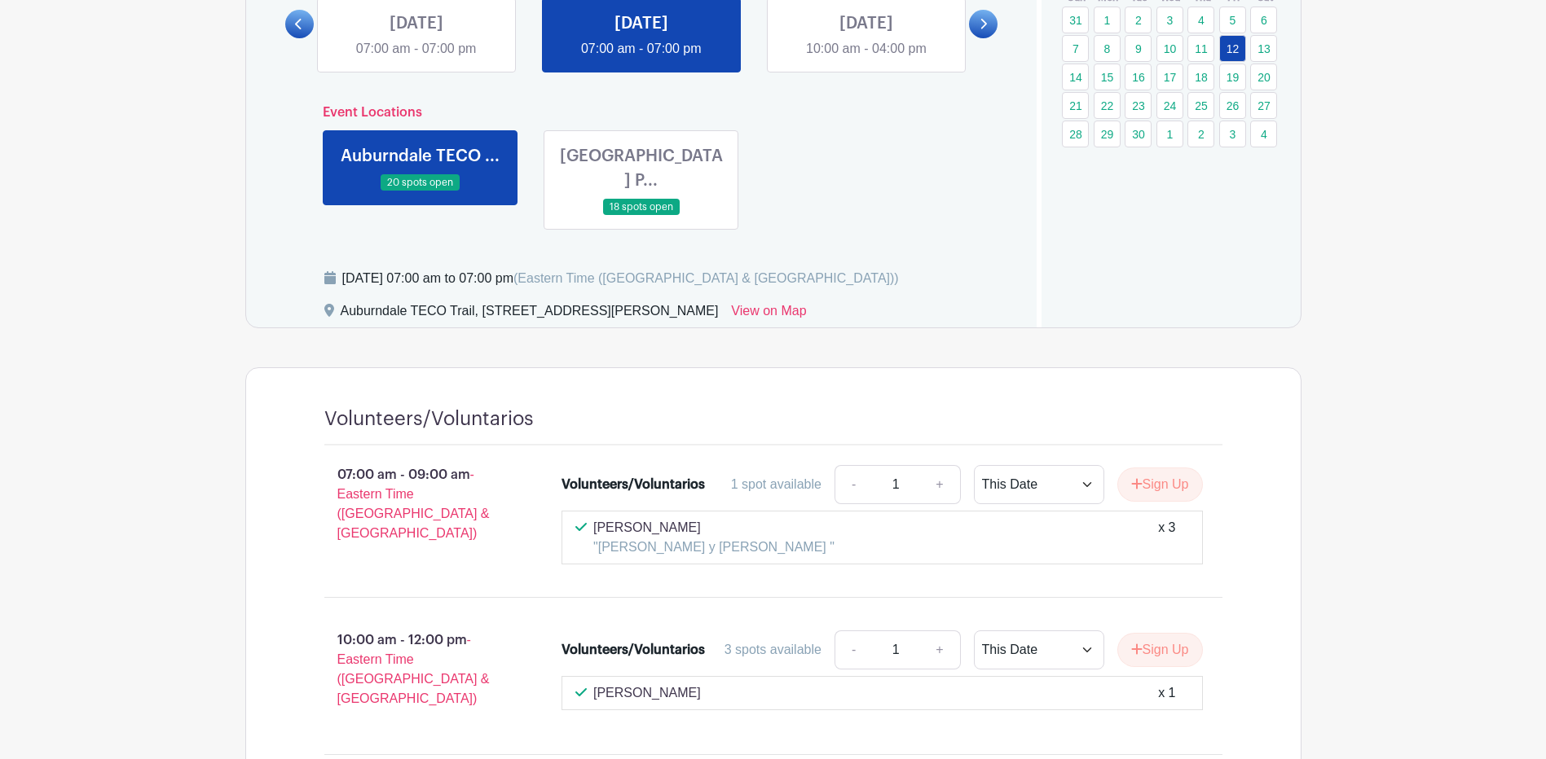
scroll to position [652, 0]
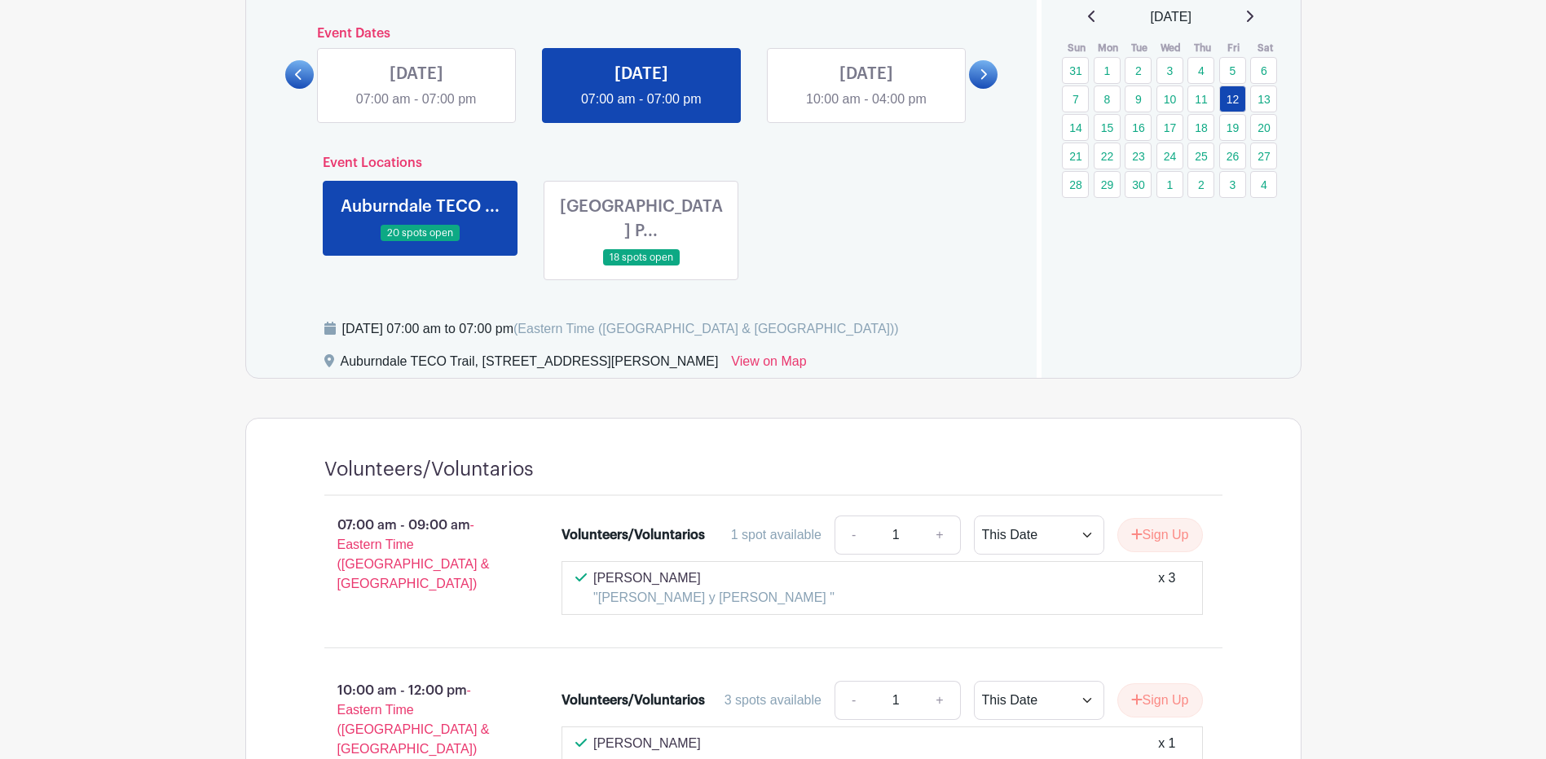
click at [641, 266] on link at bounding box center [641, 266] width 0 height 0
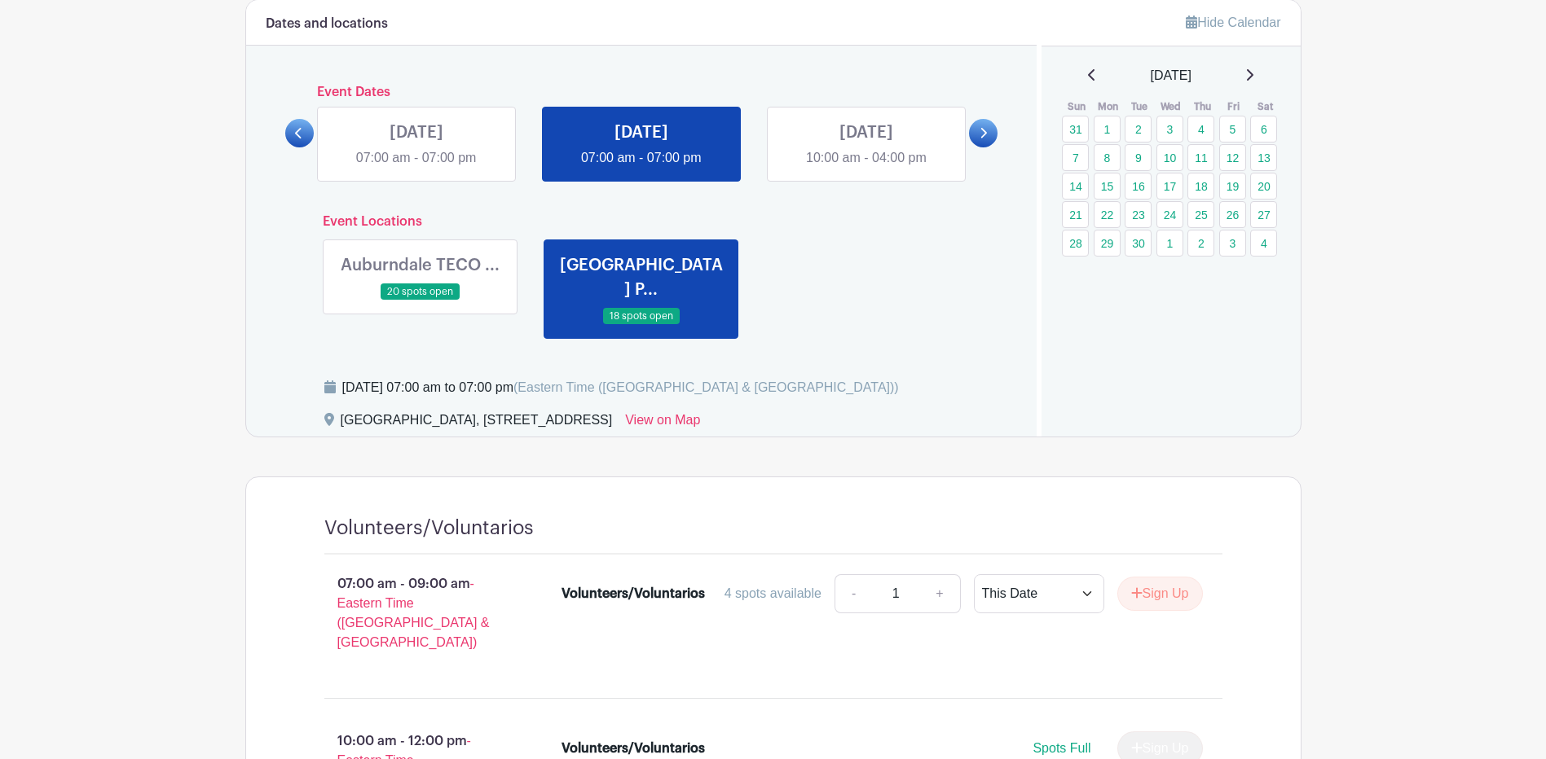
scroll to position [570, 0]
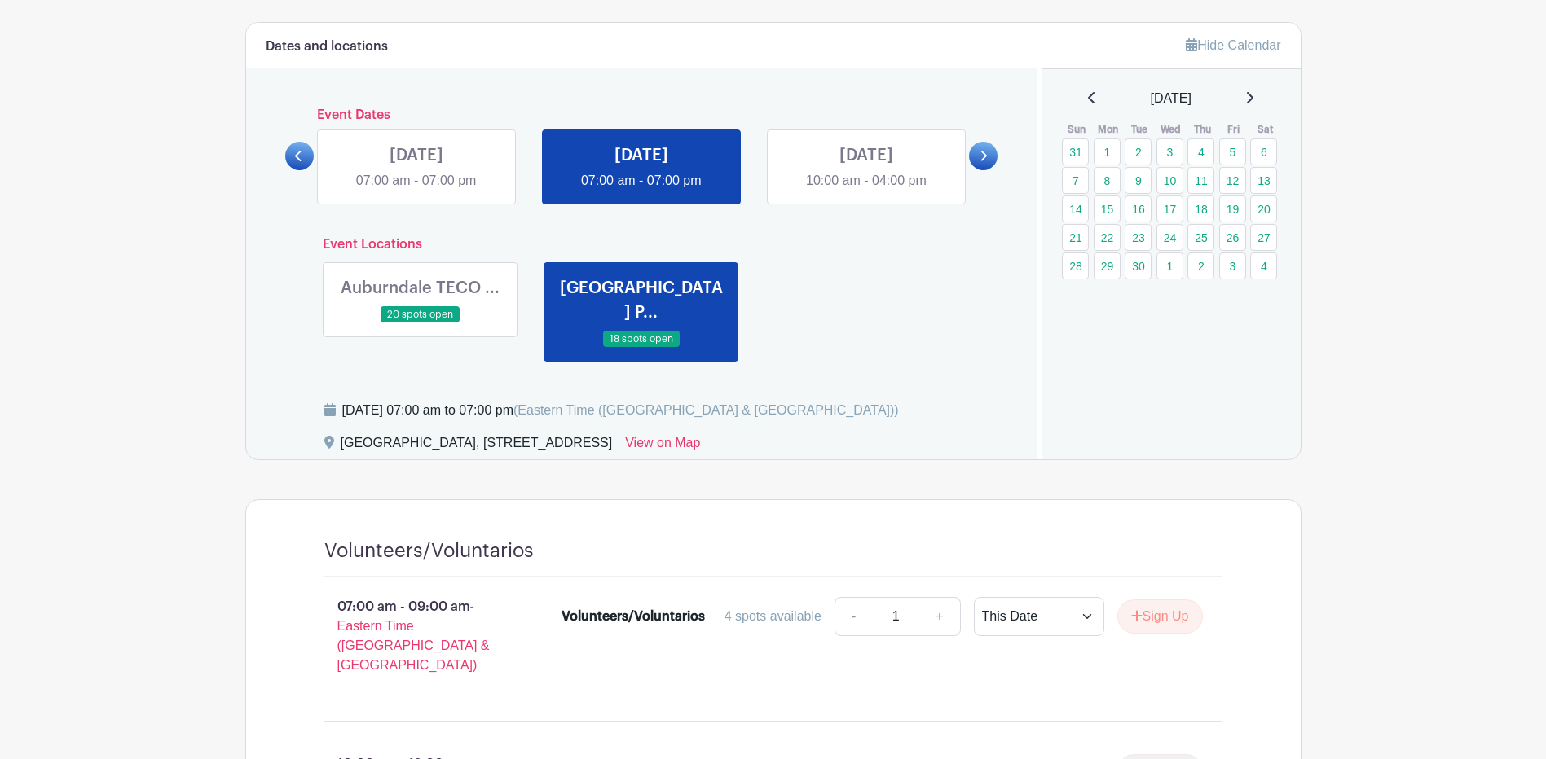
click at [420, 324] on link at bounding box center [420, 324] width 0 height 0
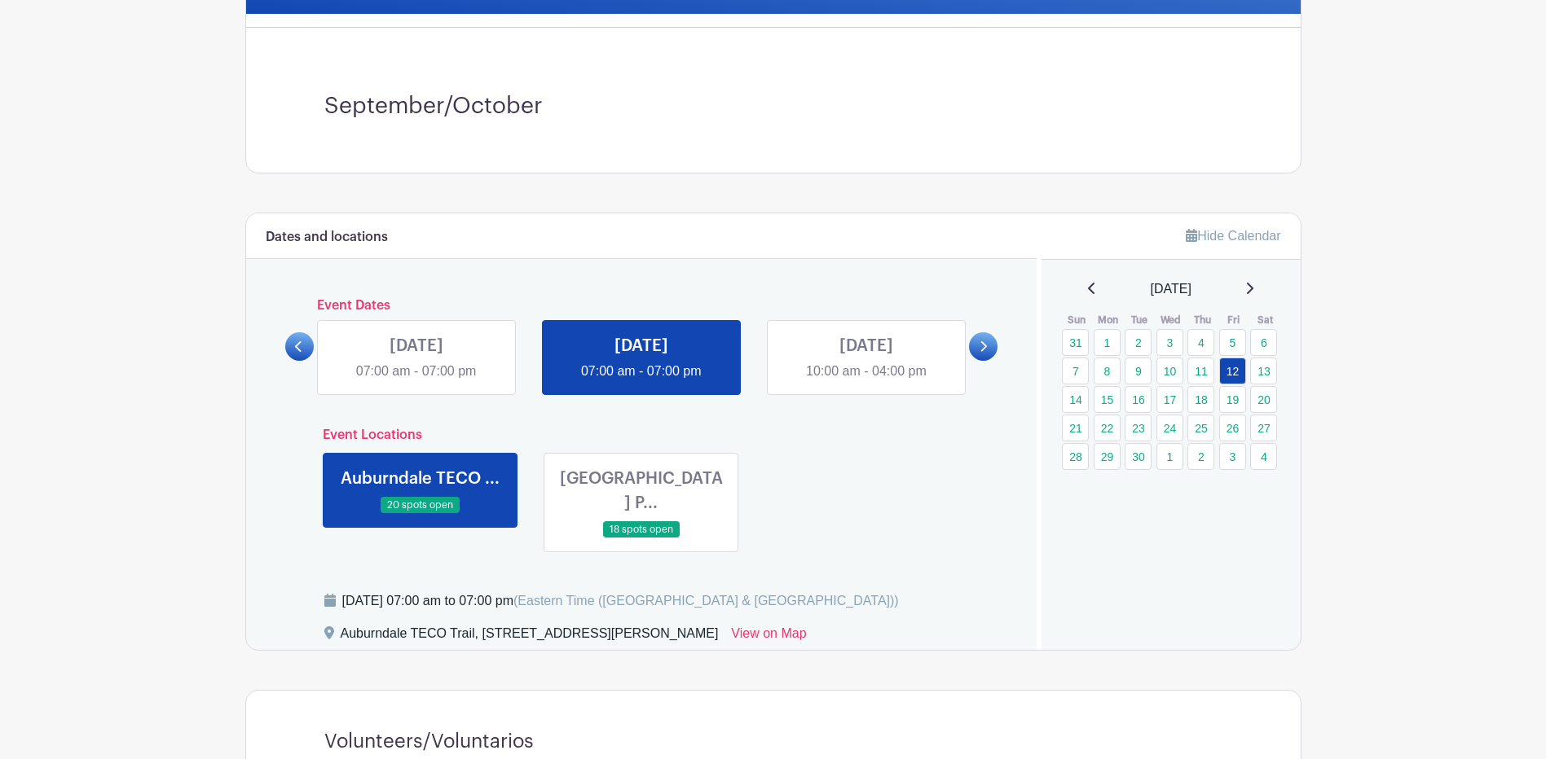
scroll to position [326, 0]
